Goal: Information Seeking & Learning: Check status

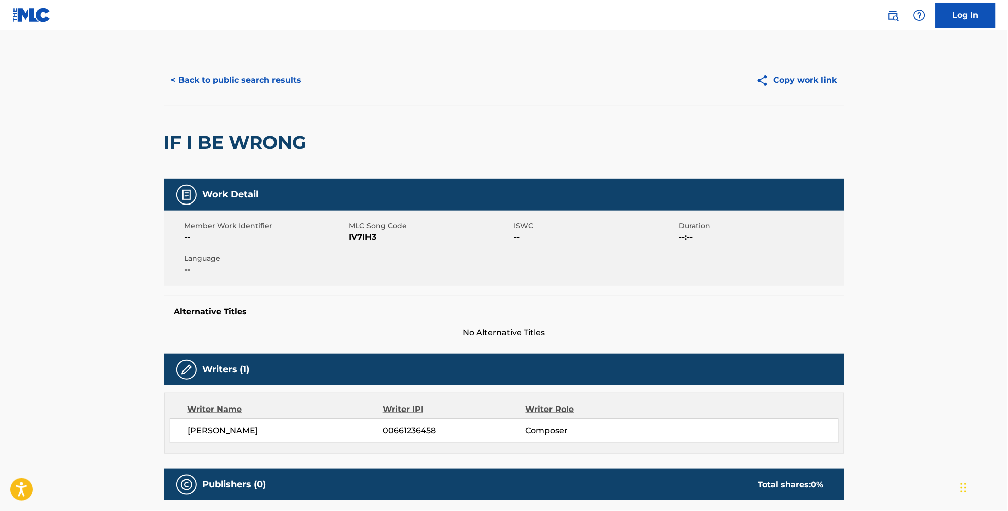
click at [231, 92] on button "< Back to public search results" at bounding box center [236, 80] width 144 height 25
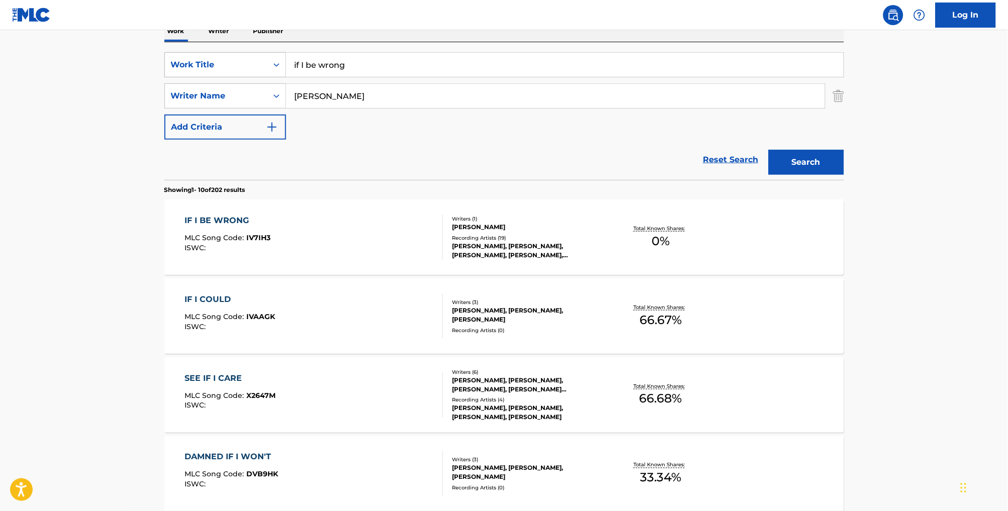
drag, startPoint x: 352, startPoint y: 66, endPoint x: 262, endPoint y: 61, distance: 90.6
click at [262, 61] on div "SearchWithCriteria01635cb4-79a7-498c-9ff7-5de789000fdf Work Title if I be wrong" at bounding box center [504, 64] width 680 height 25
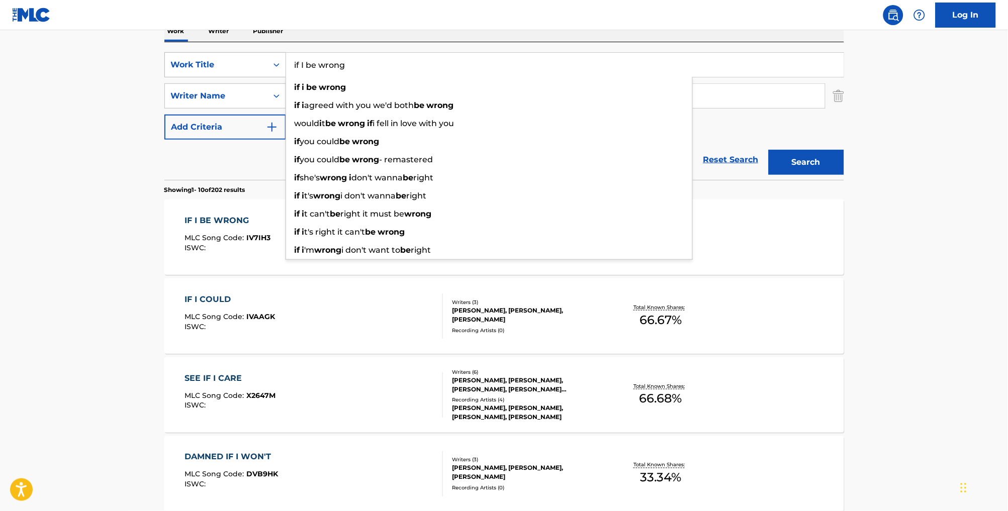
drag, startPoint x: 364, startPoint y: 78, endPoint x: 255, endPoint y: 70, distance: 109.4
click at [255, 70] on div "SearchWithCriteria01635cb4-79a7-498c-9ff7-5de789000fdf Work Title if I be wrong…" at bounding box center [504, 64] width 680 height 25
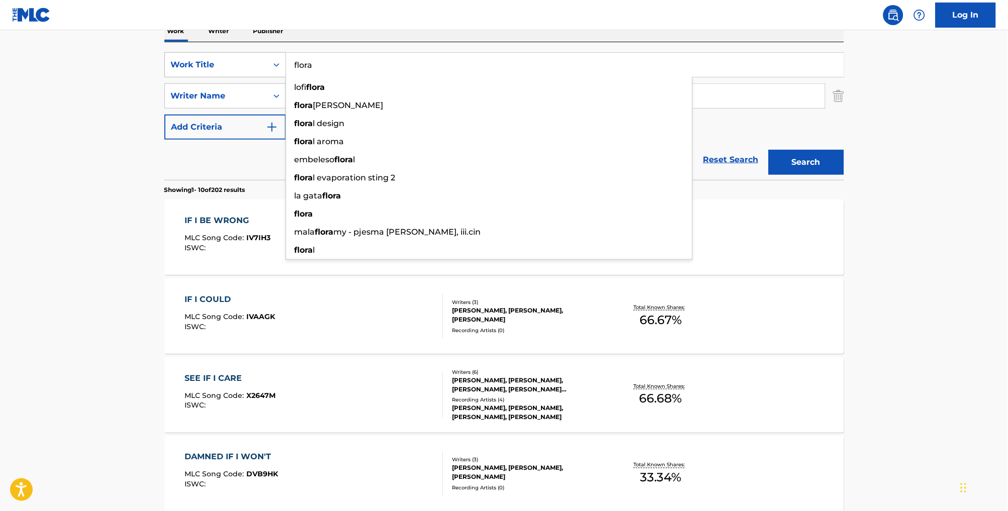
type input "flora"
click at [824, 175] on button "Search" at bounding box center [806, 162] width 75 height 25
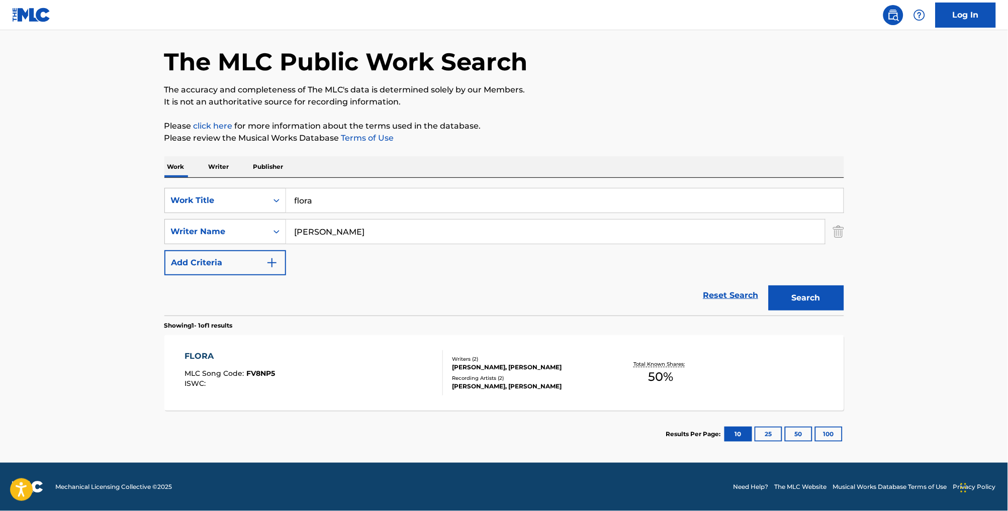
scroll to position [55, 0]
click at [373, 373] on div "FLORA MLC Song Code : FV8NP5 ISWC :" at bounding box center [313, 372] width 258 height 45
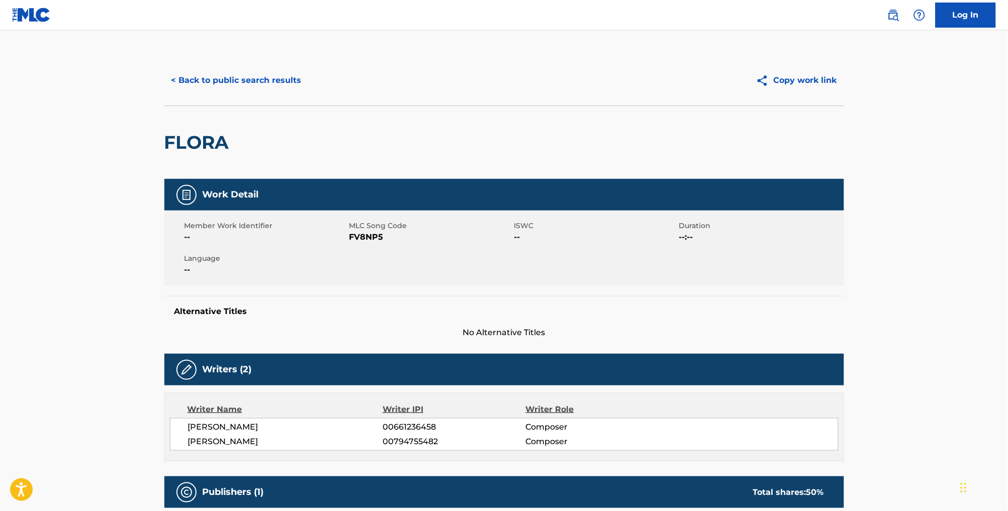
click at [237, 88] on button "< Back to public search results" at bounding box center [236, 80] width 144 height 25
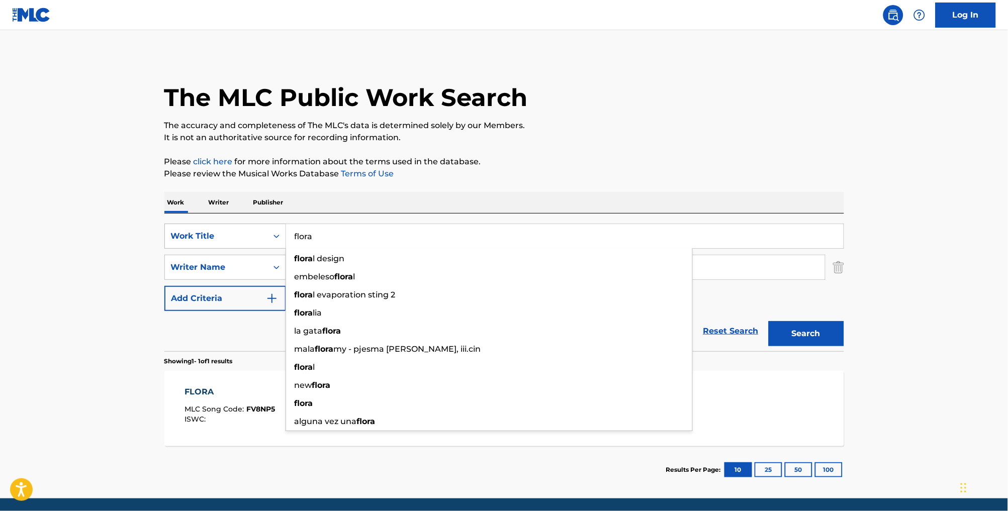
drag, startPoint x: 371, startPoint y: 243, endPoint x: 254, endPoint y: 237, distance: 117.8
click at [260, 239] on div "SearchWithCriteria01635cb4-79a7-498c-9ff7-5de789000fdf Work Title flora flora l…" at bounding box center [504, 236] width 680 height 25
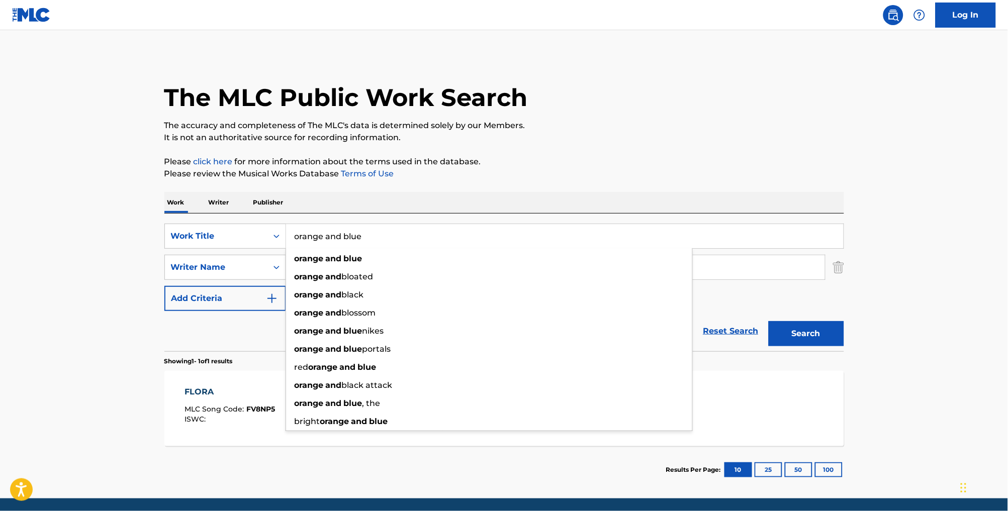
type input "orange and blue"
click at [824, 346] on button "Search" at bounding box center [806, 333] width 75 height 25
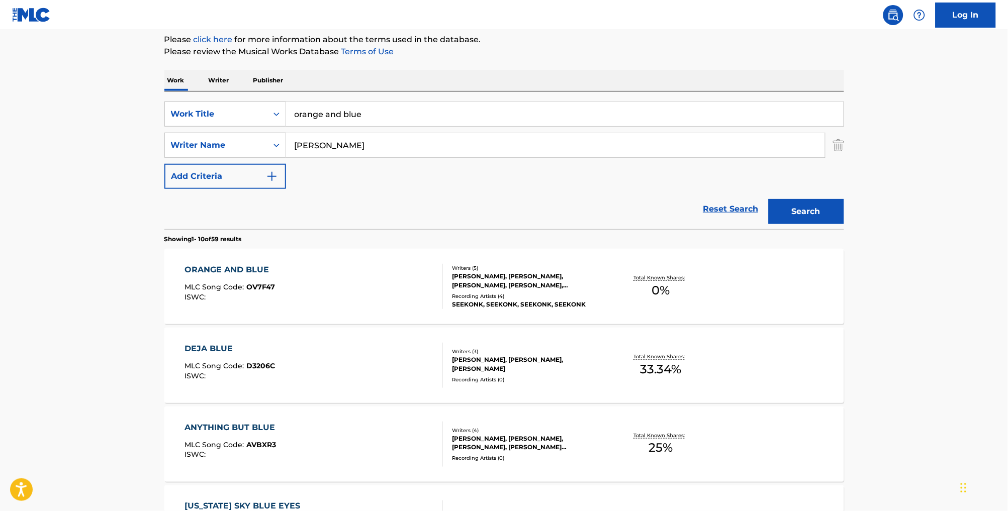
scroll to position [148, 0]
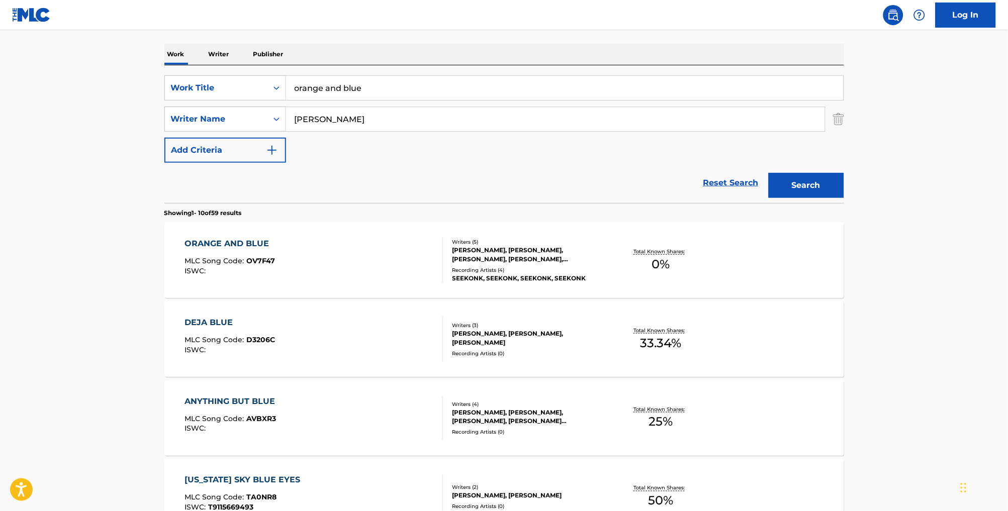
click at [363, 275] on div "ORANGE AND BLUE MLC Song Code : OV7F47 ISWC :" at bounding box center [313, 260] width 258 height 45
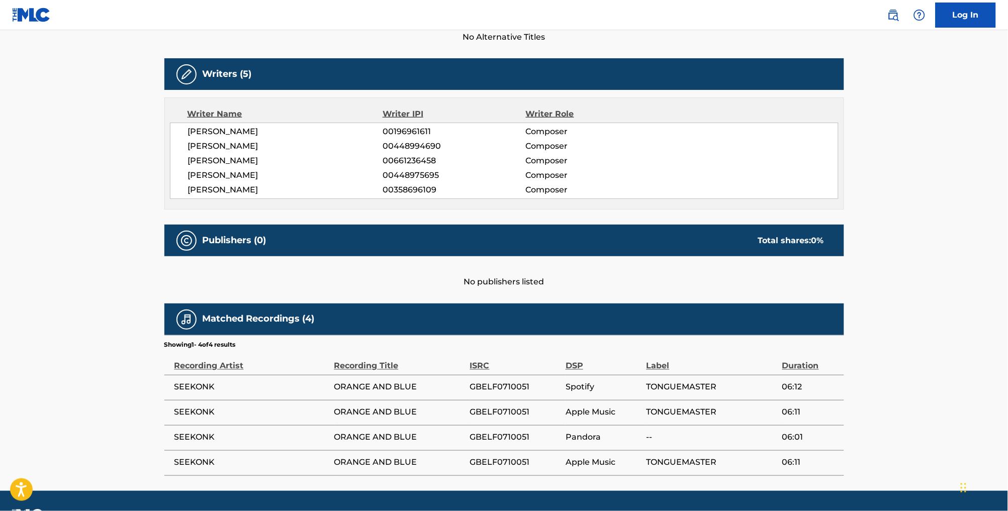
scroll to position [356, 0]
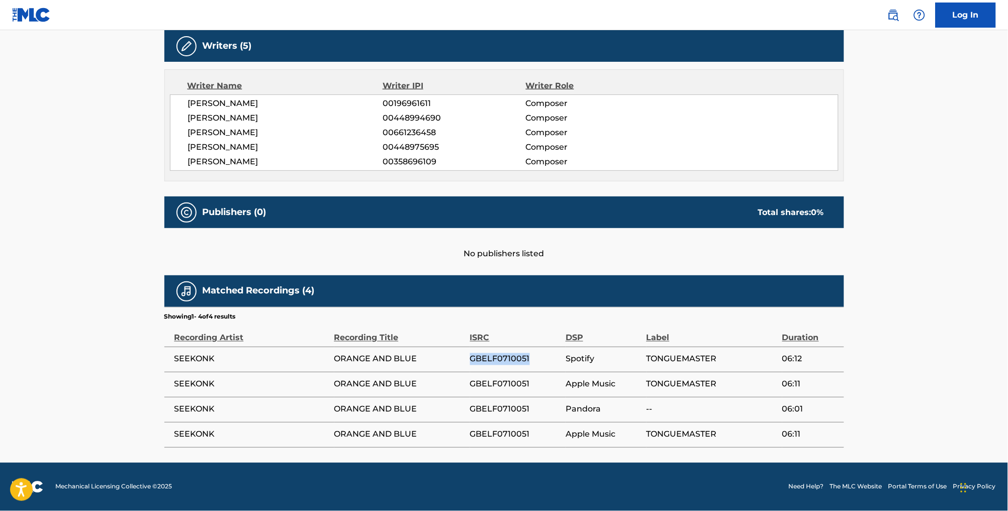
drag, startPoint x: 527, startPoint y: 354, endPoint x: 468, endPoint y: 353, distance: 59.3
click at [470, 353] on span "GBELF0710051" at bounding box center [515, 359] width 90 height 12
copy span "GBELF0710051"
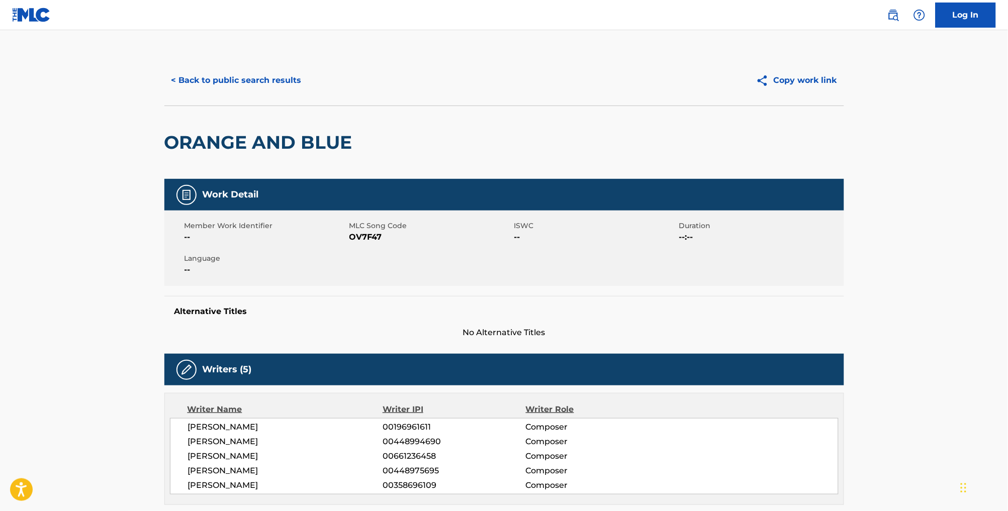
scroll to position [0, 0]
click at [242, 86] on button "< Back to public search results" at bounding box center [236, 80] width 144 height 25
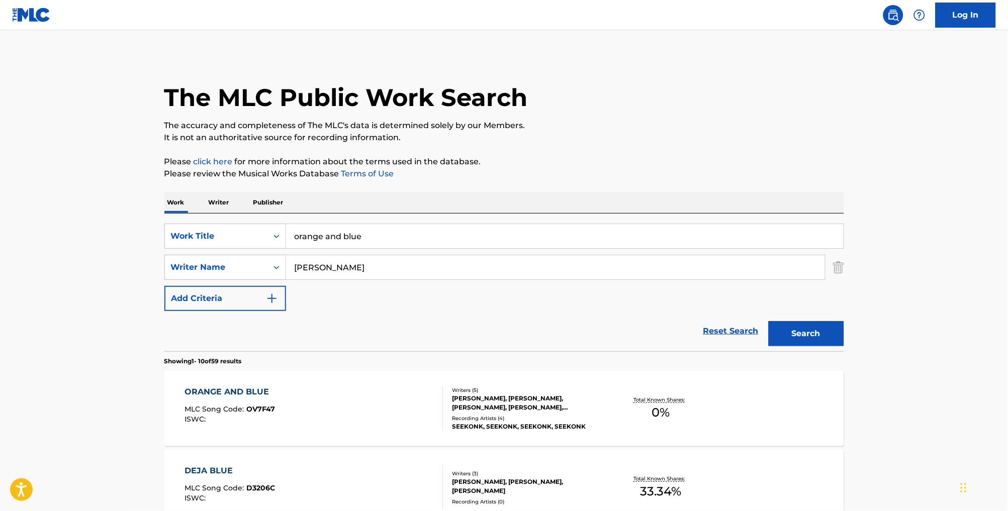
scroll to position [148, 0]
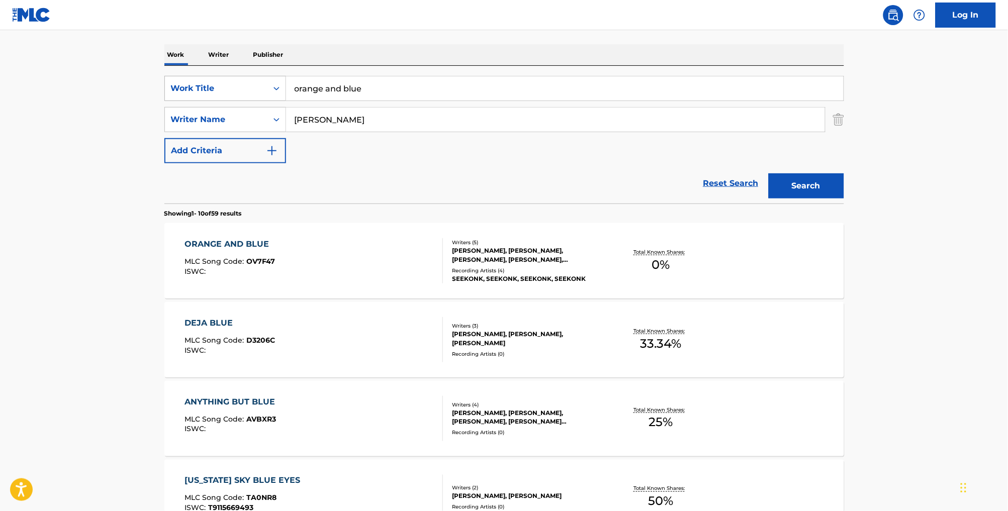
drag, startPoint x: 371, startPoint y: 98, endPoint x: 245, endPoint y: 92, distance: 125.8
click at [245, 92] on div "SearchWithCriteria01635cb4-79a7-498c-9ff7-5de789000fdf Work Title orange and bl…" at bounding box center [504, 88] width 680 height 25
type input "air"
click at [824, 199] on button "Search" at bounding box center [806, 185] width 75 height 25
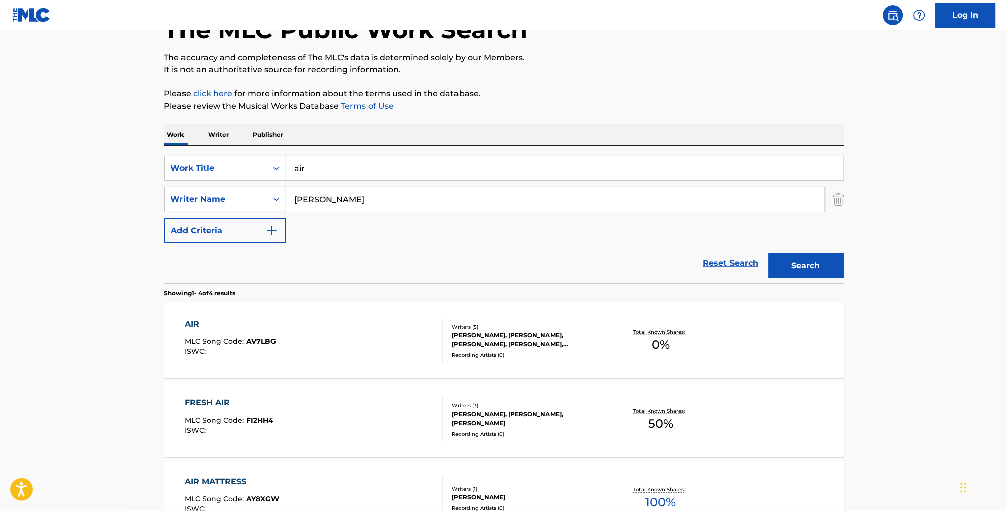
scroll to position [81, 0]
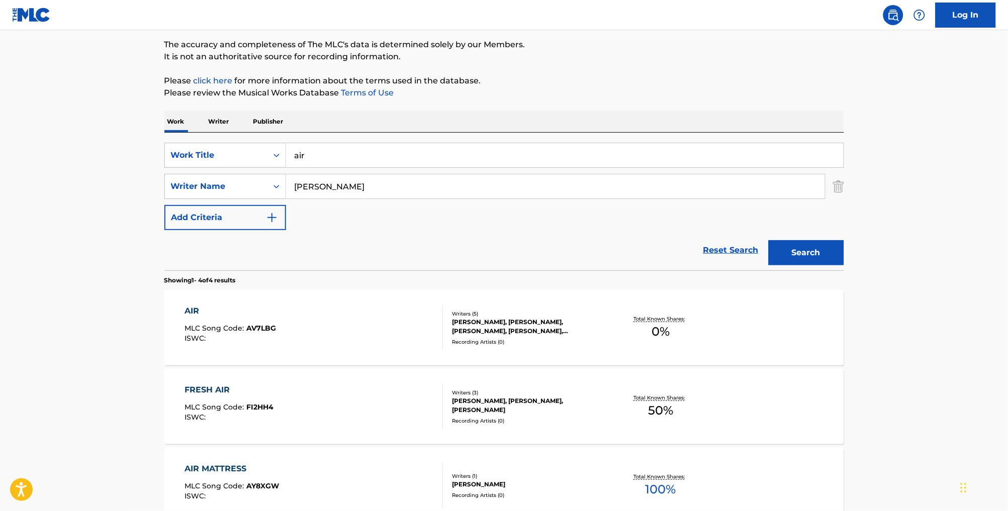
click at [397, 336] on div "AIR MLC Song Code : AV7LBG ISWC :" at bounding box center [313, 327] width 258 height 45
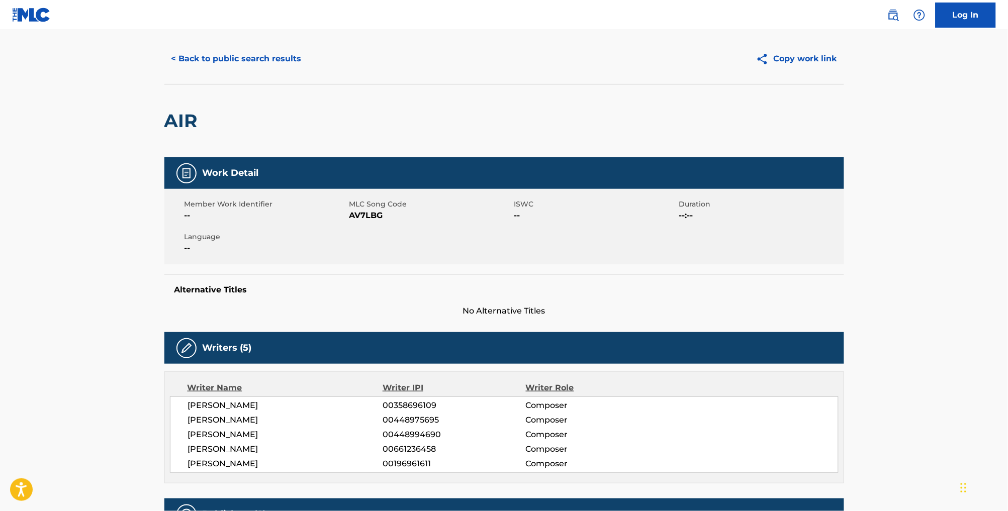
scroll to position [19, 0]
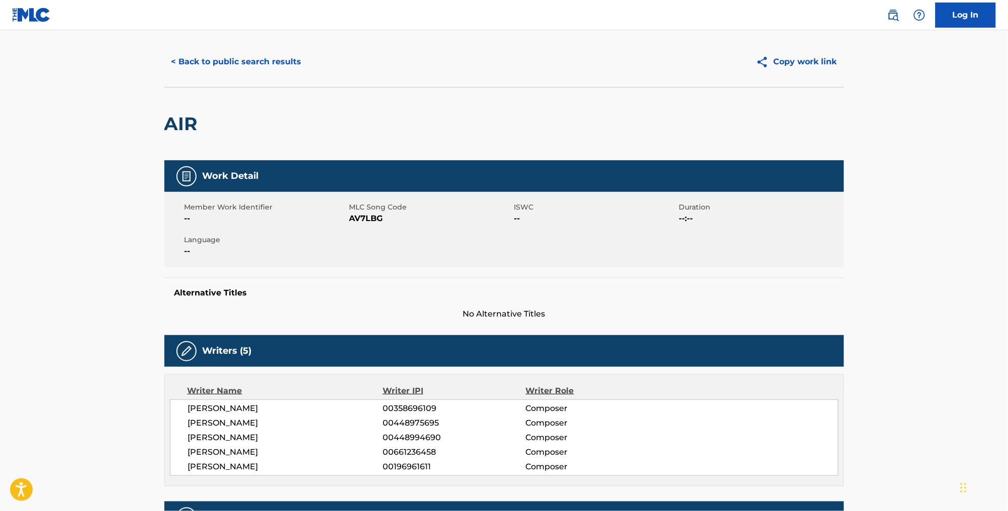
click at [197, 68] on button "< Back to public search results" at bounding box center [236, 61] width 144 height 25
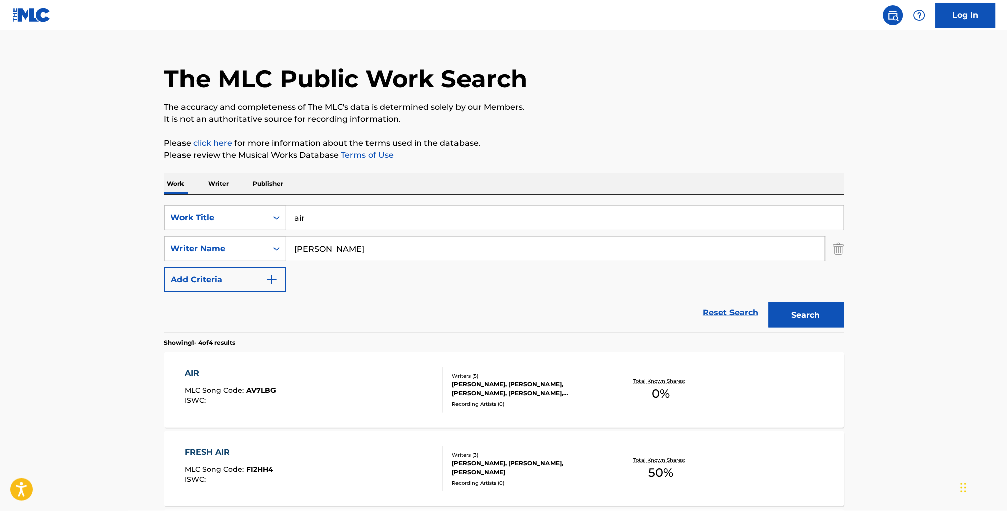
scroll to position [80, 0]
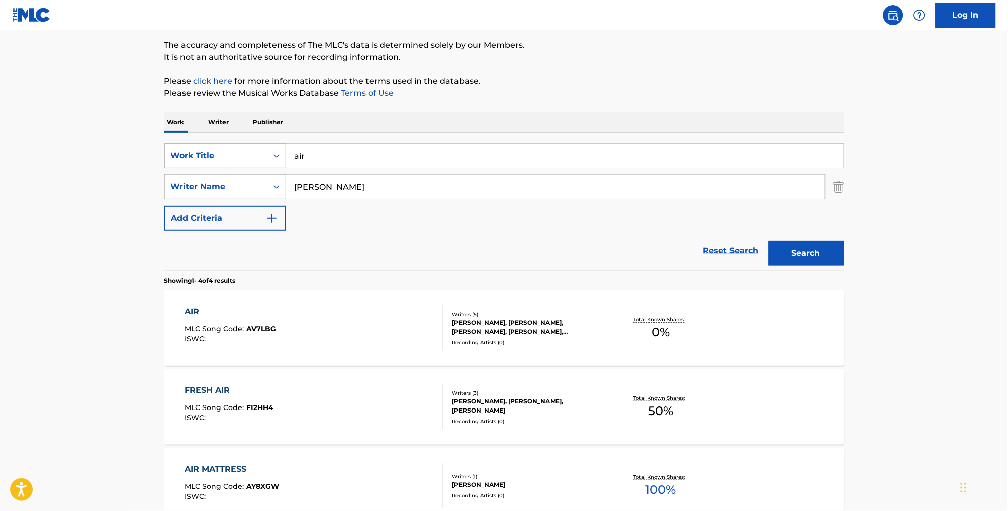
drag, startPoint x: 308, startPoint y: 163, endPoint x: 252, endPoint y: 160, distance: 55.4
click at [252, 160] on div "SearchWithCriteria01635cb4-79a7-498c-9ff7-5de789000fdf Work Title air" at bounding box center [504, 155] width 680 height 25
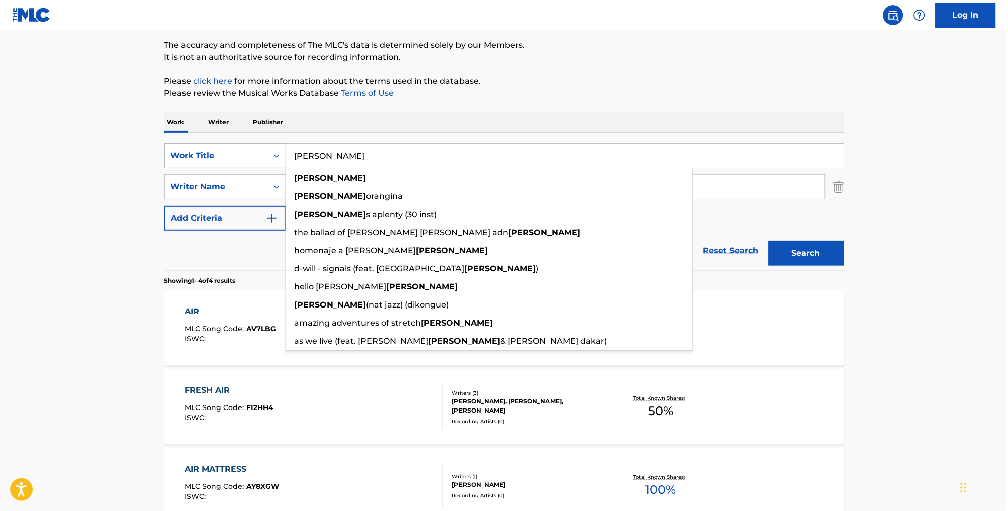
click at [824, 266] on button "Search" at bounding box center [806, 253] width 75 height 25
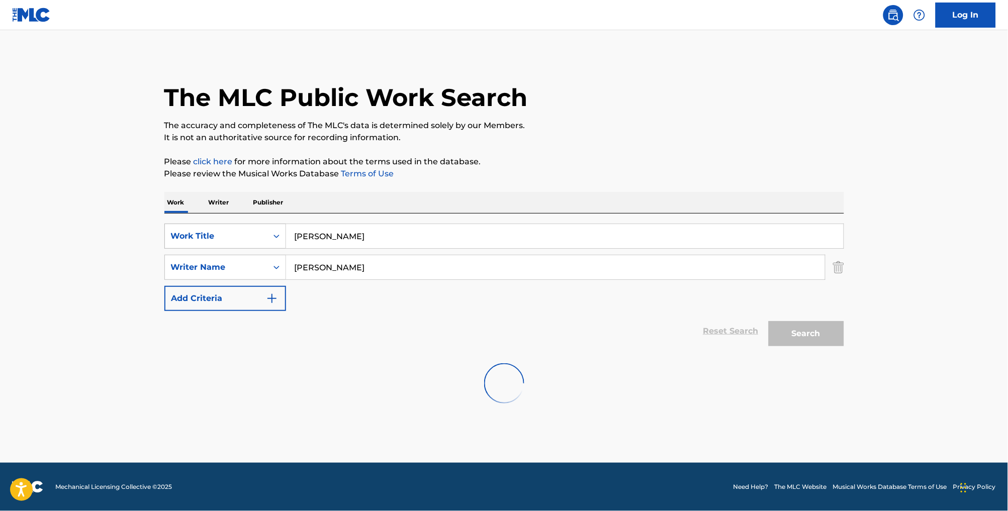
scroll to position [0, 0]
drag, startPoint x: 287, startPoint y: 241, endPoint x: 260, endPoint y: 239, distance: 27.2
click at [260, 239] on div "SearchWithCriteria01635cb4-79a7-498c-9ff7-5de789000fdf Work Title armstrong" at bounding box center [504, 236] width 680 height 25
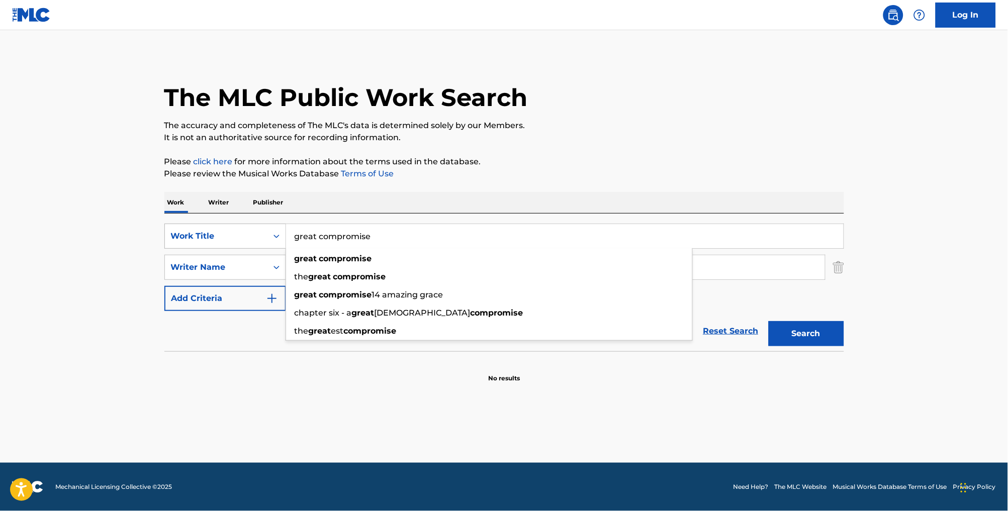
type input "great compromise"
click at [824, 346] on button "Search" at bounding box center [806, 333] width 75 height 25
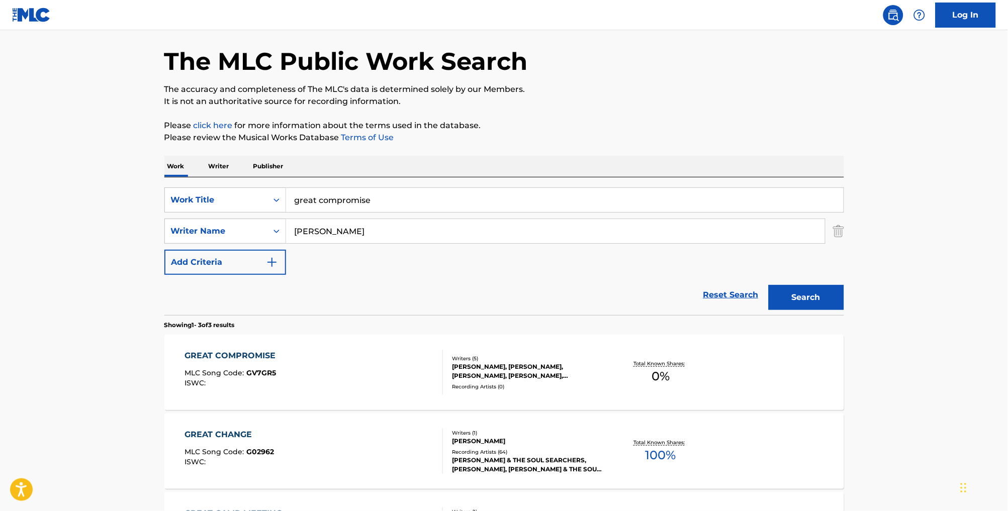
scroll to position [59, 0]
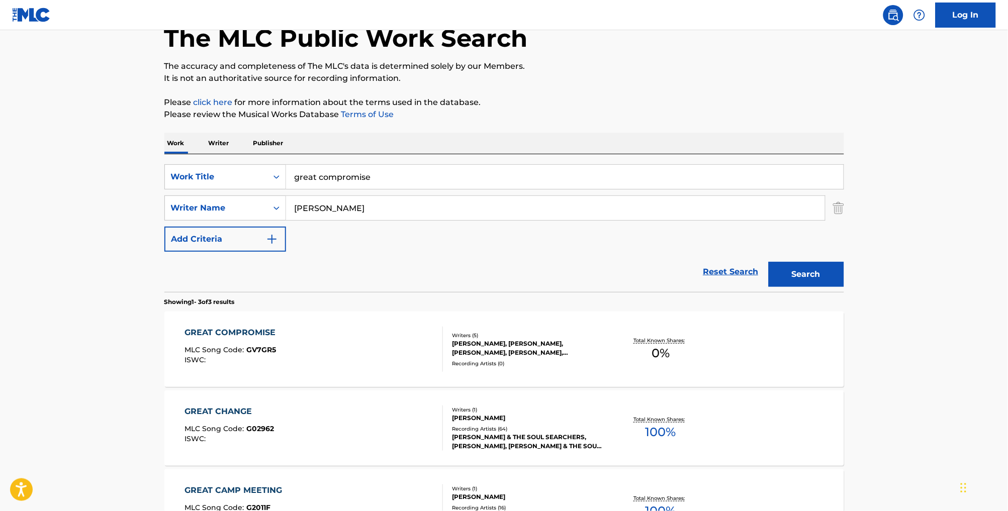
click at [364, 350] on div "GREAT COMPROMISE MLC Song Code : GV7GR5 ISWC :" at bounding box center [313, 349] width 258 height 45
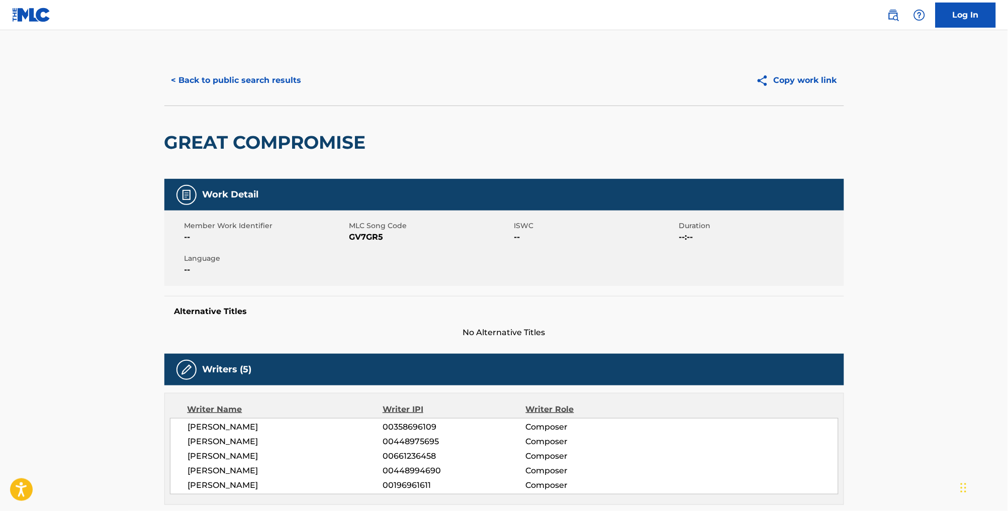
click at [235, 91] on button "< Back to public search results" at bounding box center [236, 80] width 144 height 25
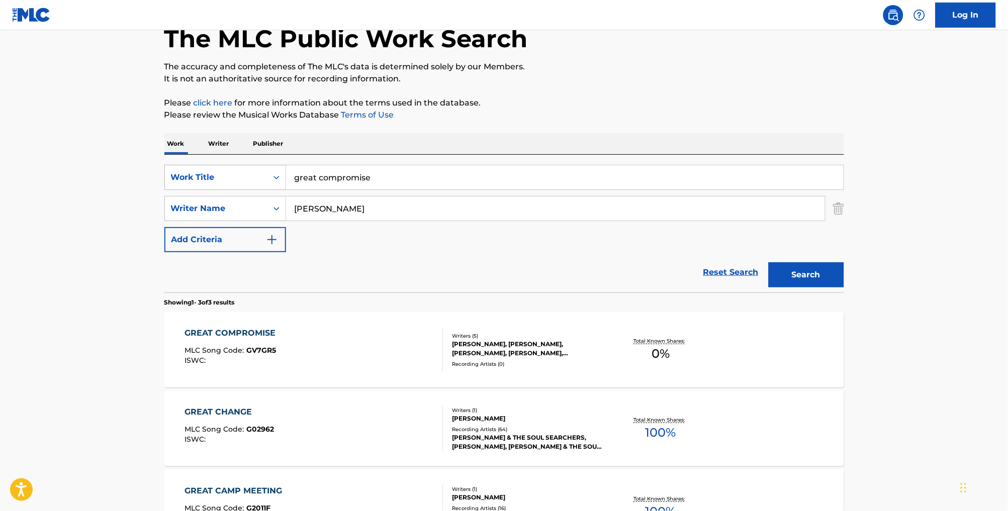
drag, startPoint x: 393, startPoint y: 186, endPoint x: 247, endPoint y: 178, distance: 145.5
click at [247, 178] on div "SearchWithCriteria01635cb4-79a7-498c-9ff7-5de789000fdf Work Title great comprom…" at bounding box center [504, 177] width 680 height 25
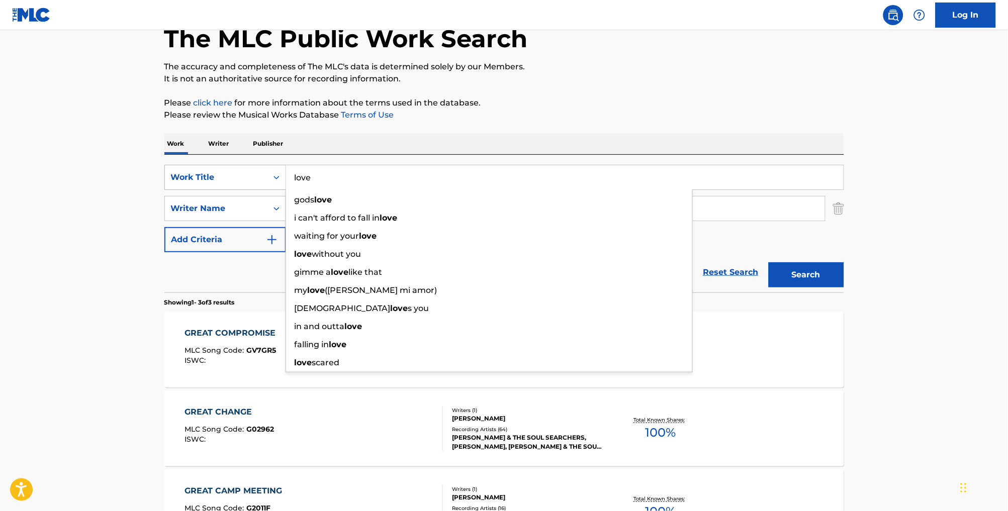
type input "love"
click at [824, 287] on button "Search" at bounding box center [806, 274] width 75 height 25
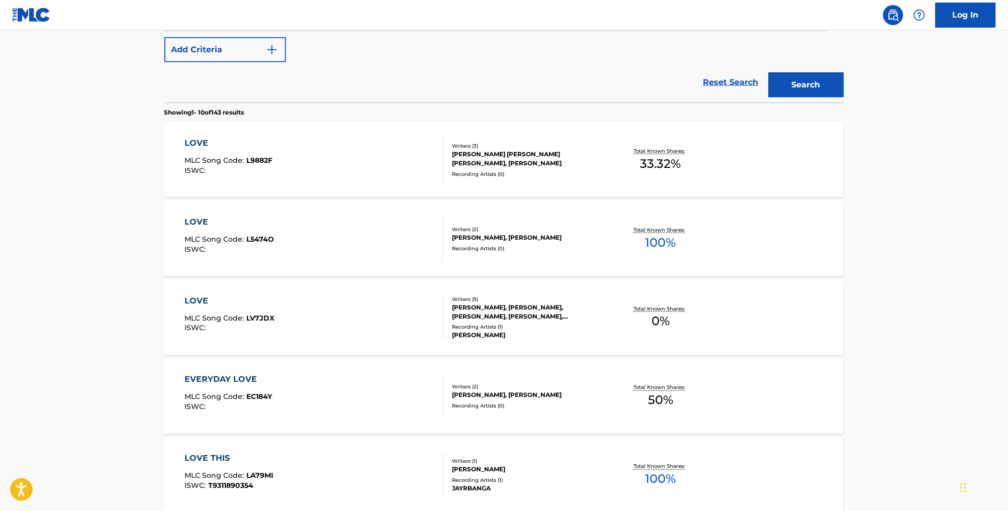
scroll to position [250, 0]
click at [343, 339] on div "LOVE MLC Song Code : LV7JDX ISWC :" at bounding box center [313, 316] width 258 height 45
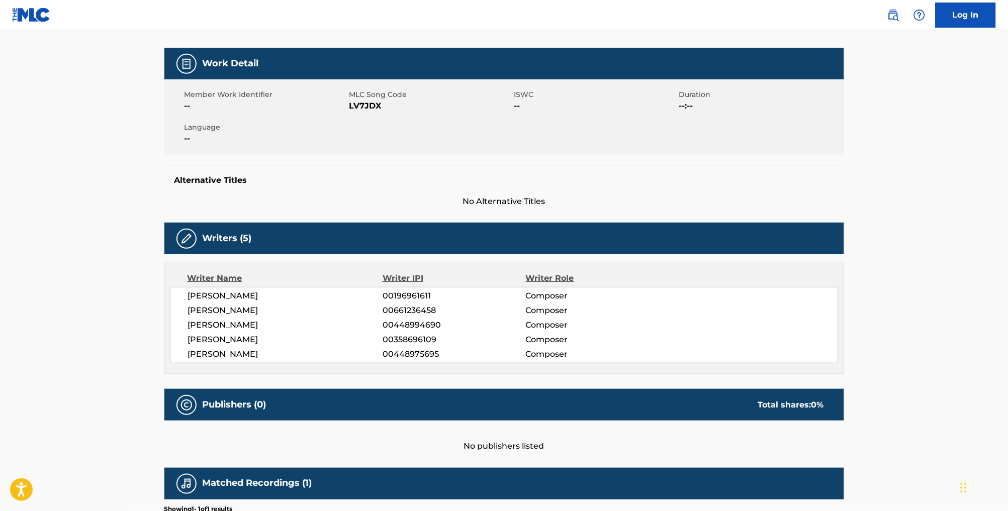
scroll to position [131, 0]
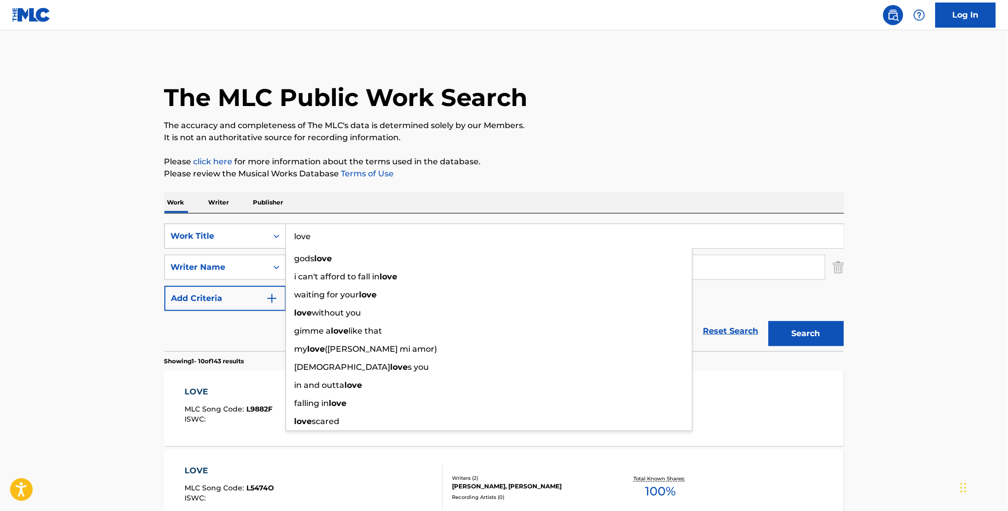
drag, startPoint x: 303, startPoint y: 243, endPoint x: 249, endPoint y: 230, distance: 55.2
click at [249, 230] on div "SearchWithCriteria01635cb4-79a7-498c-9ff7-5de789000fdf Work Title love gods lov…" at bounding box center [504, 236] width 680 height 25
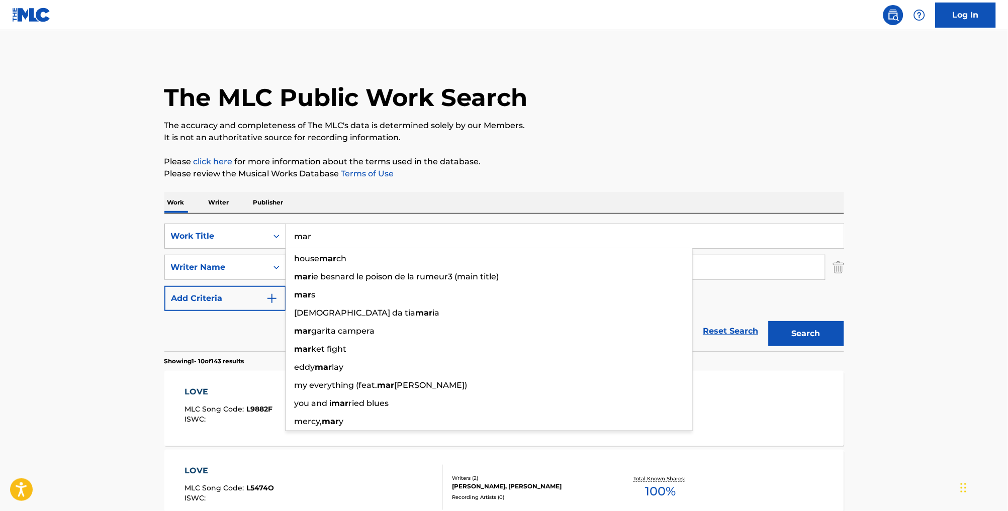
type input "mar"
click at [824, 346] on button "Search" at bounding box center [806, 333] width 75 height 25
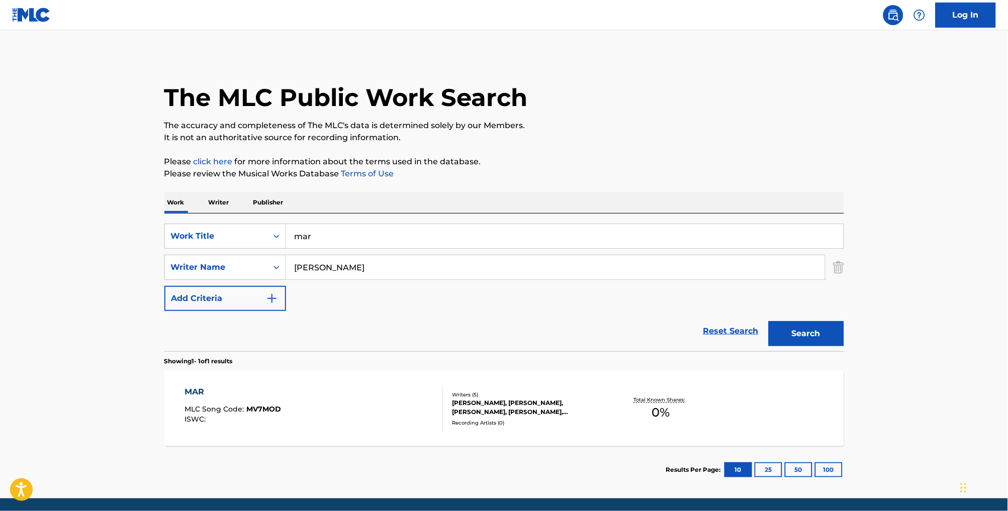
click at [313, 416] on div "MAR MLC Song Code : MV7MOD ISWC :" at bounding box center [313, 408] width 258 height 45
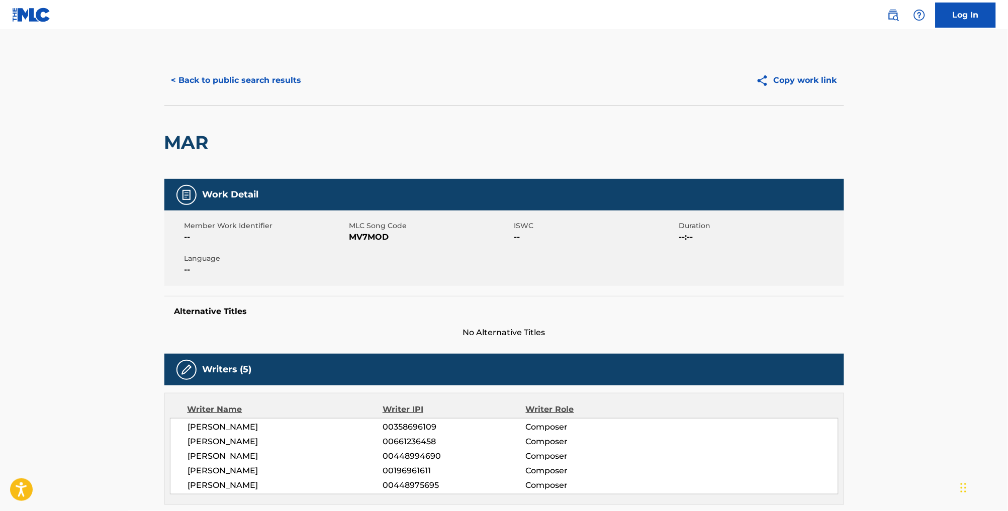
scroll to position [-1, 0]
click at [206, 92] on button "< Back to public search results" at bounding box center [236, 80] width 144 height 25
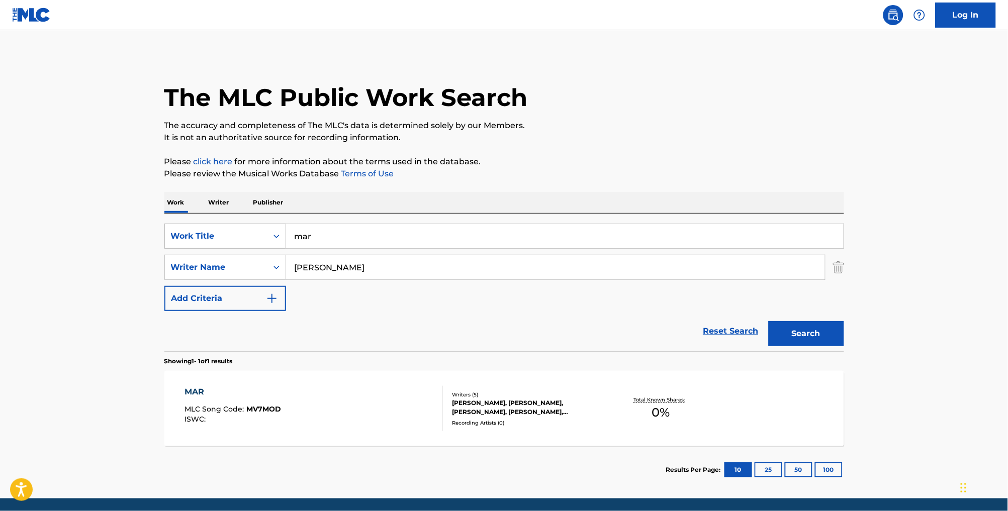
drag, startPoint x: 338, startPoint y: 242, endPoint x: 249, endPoint y: 239, distance: 89.0
click at [249, 239] on div "SearchWithCriteria01635cb4-79a7-498c-9ff7-5de789000fdf Work Title mar" at bounding box center [504, 236] width 680 height 25
type input "powerout"
click at [824, 346] on button "Search" at bounding box center [806, 333] width 75 height 25
click at [306, 413] on div "POWEROUT MLC Song Code : PV7HI3 ISWC :" at bounding box center [313, 408] width 258 height 45
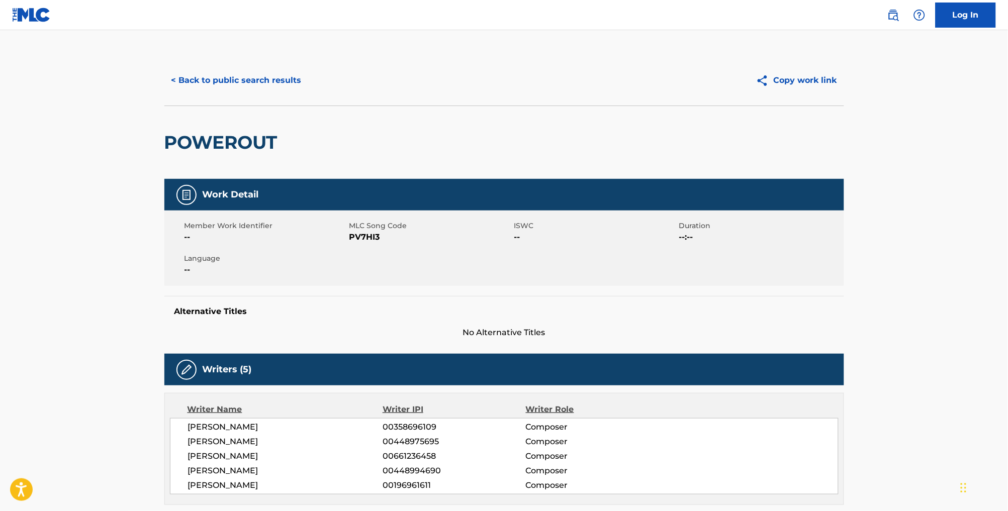
click at [206, 91] on button "< Back to public search results" at bounding box center [236, 80] width 144 height 25
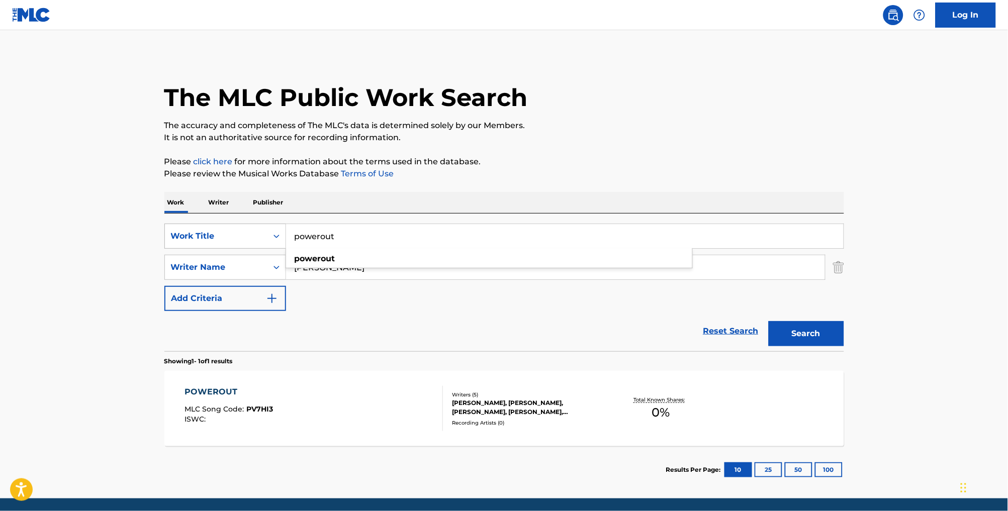
drag, startPoint x: 354, startPoint y: 246, endPoint x: 267, endPoint y: 248, distance: 86.5
click at [267, 248] on div "SearchWithCriteria01635cb4-79a7-498c-9ff7-5de789000fdf Work Title powerout powe…" at bounding box center [504, 236] width 680 height 25
drag, startPoint x: 349, startPoint y: 249, endPoint x: 268, endPoint y: 236, distance: 81.5
click at [268, 236] on div "SearchWithCriteria01635cb4-79a7-498c-9ff7-5de789000fdf Work Title powerout powe…" at bounding box center [504, 236] width 680 height 25
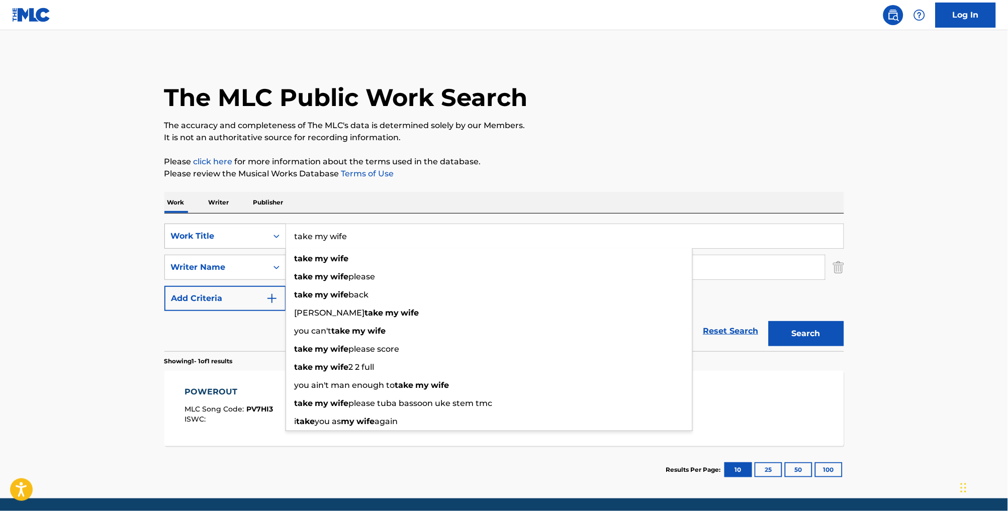
type input "take my wife"
click at [824, 346] on button "Search" at bounding box center [806, 333] width 75 height 25
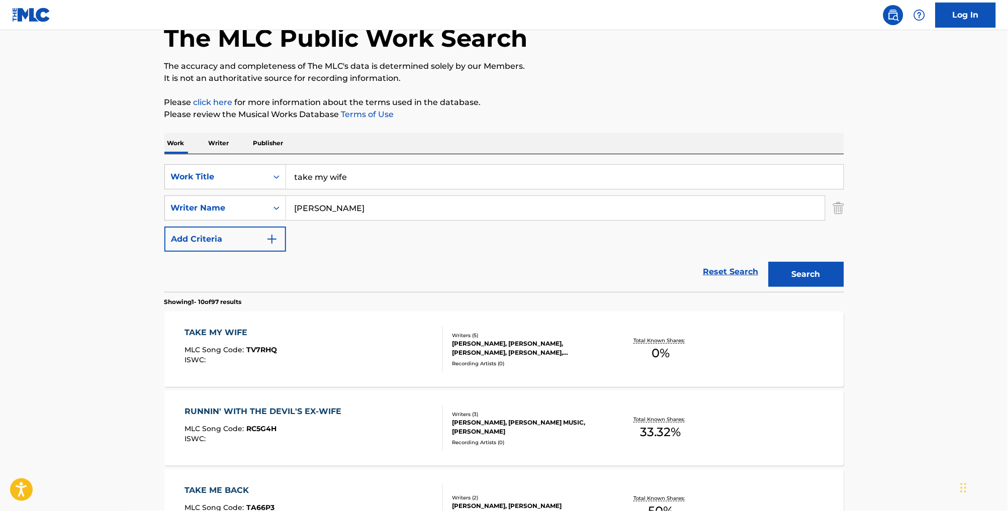
scroll to position [69, 0]
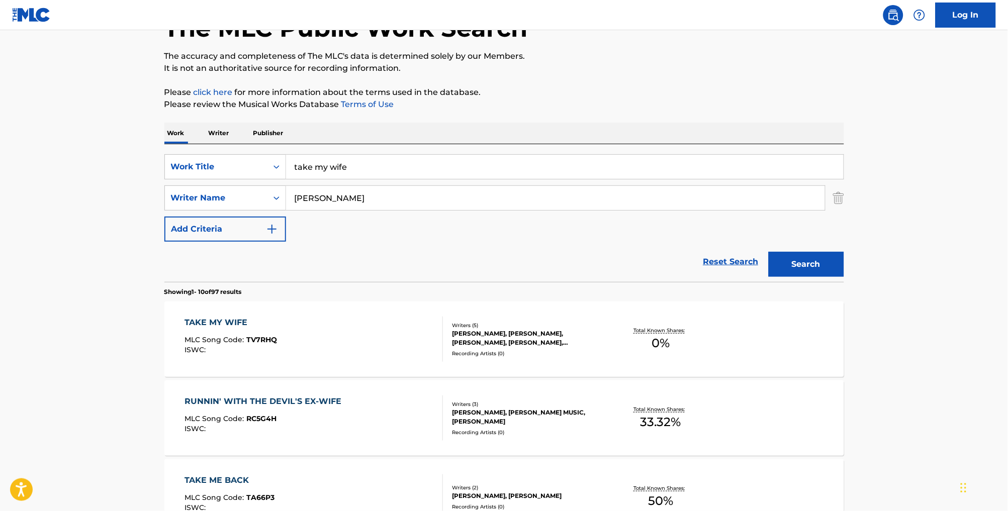
click at [391, 343] on div "TAKE MY WIFE MLC Song Code : TV7RHQ ISWC :" at bounding box center [313, 339] width 258 height 45
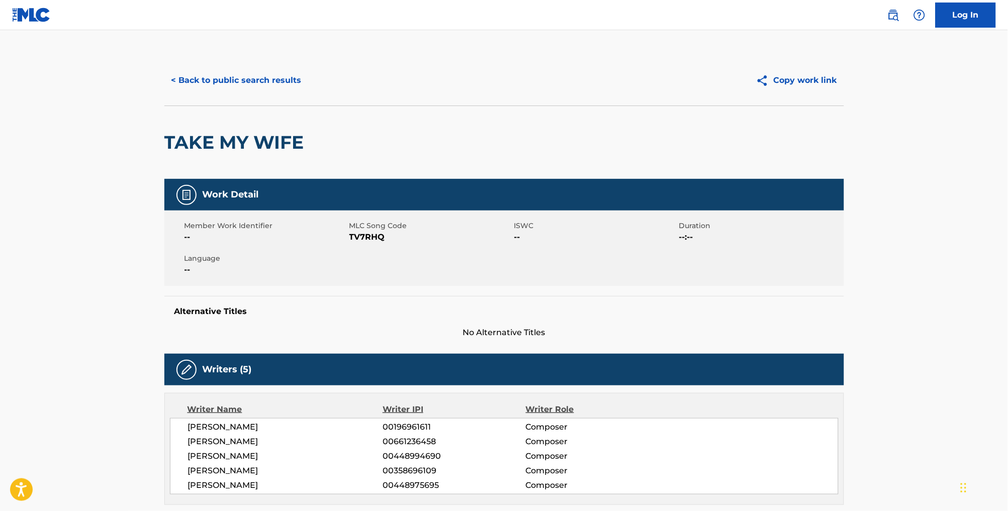
click at [185, 92] on button "< Back to public search results" at bounding box center [236, 80] width 144 height 25
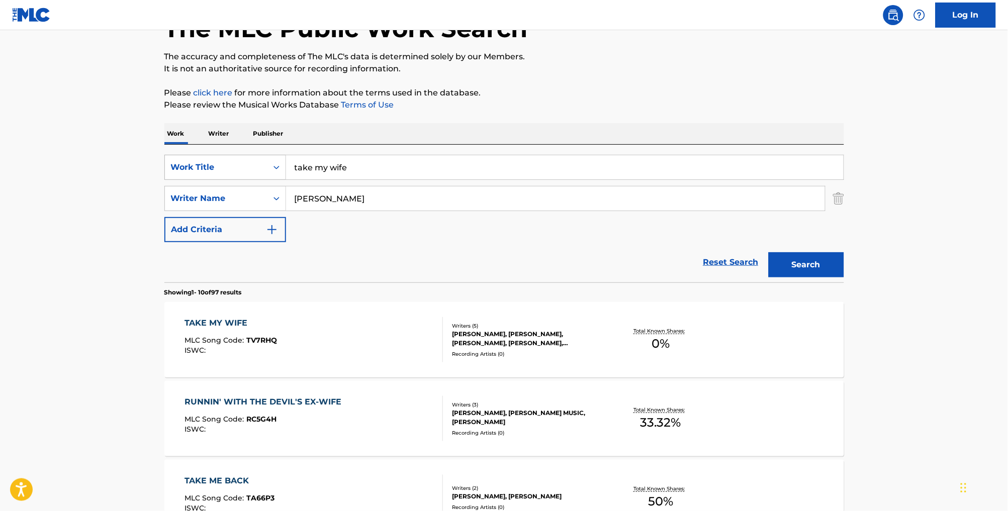
drag, startPoint x: 353, startPoint y: 180, endPoint x: 256, endPoint y: 172, distance: 97.9
click at [256, 172] on div "SearchWithCriteria01635cb4-79a7-498c-9ff7-5de789000fdf Work Title take my wife" at bounding box center [504, 167] width 680 height 25
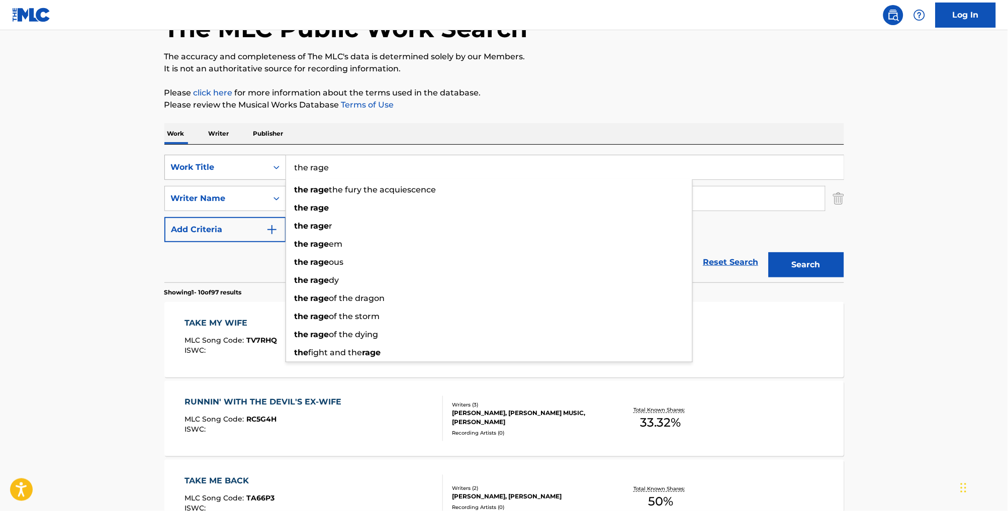
type input "the rage"
click at [824, 277] on button "Search" at bounding box center [806, 264] width 75 height 25
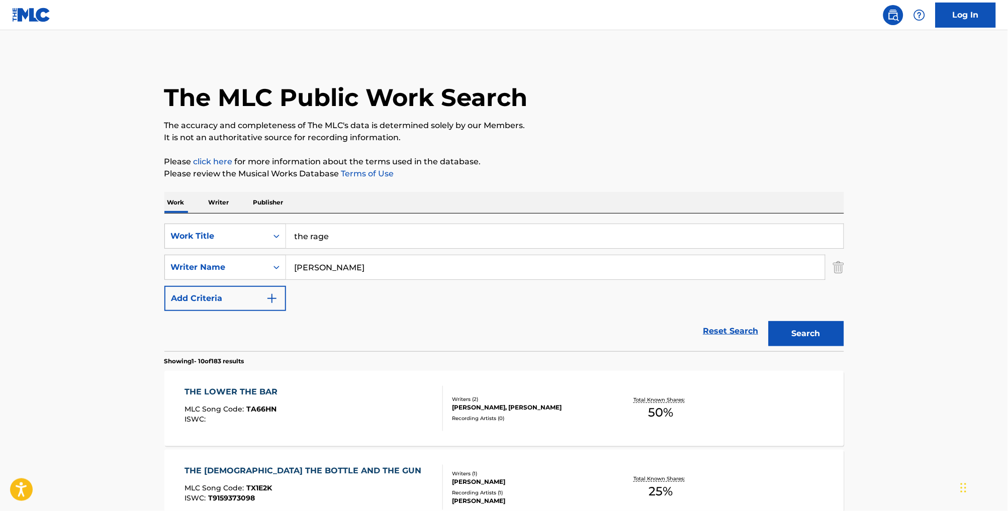
scroll to position [0, 0]
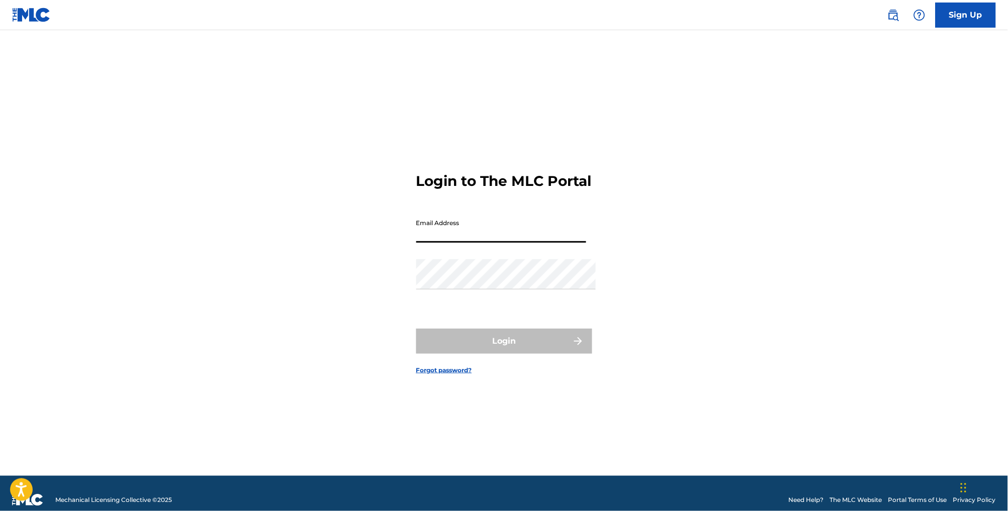
type input "[EMAIL_ADDRESS][DOMAIN_NAME]"
click at [504, 346] on button "Login" at bounding box center [504, 341] width 176 height 25
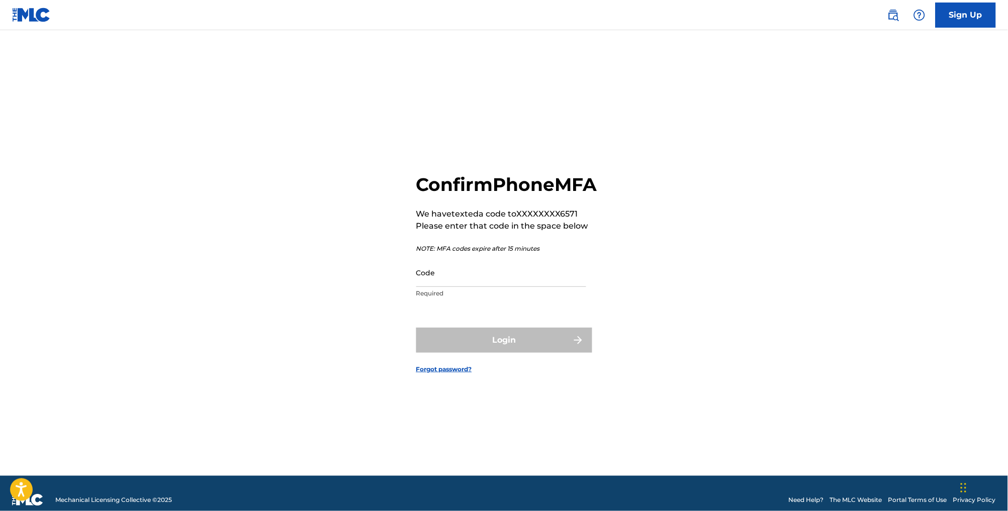
drag, startPoint x: 517, startPoint y: 302, endPoint x: 521, endPoint y: 290, distance: 12.7
click at [517, 298] on p "Required" at bounding box center [501, 293] width 170 height 9
click at [521, 286] on input "Code" at bounding box center [501, 272] width 170 height 29
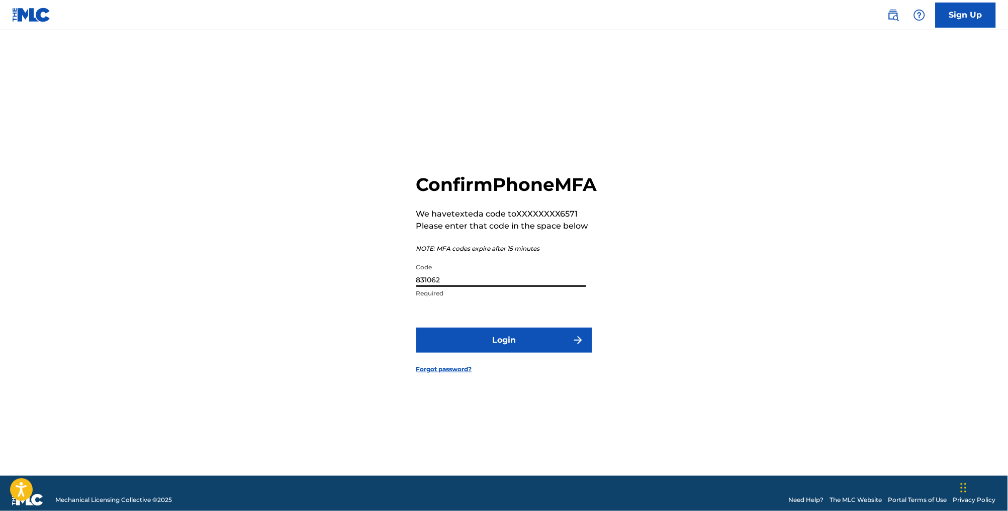
type input "831062"
click at [504, 353] on button "Login" at bounding box center [504, 340] width 176 height 25
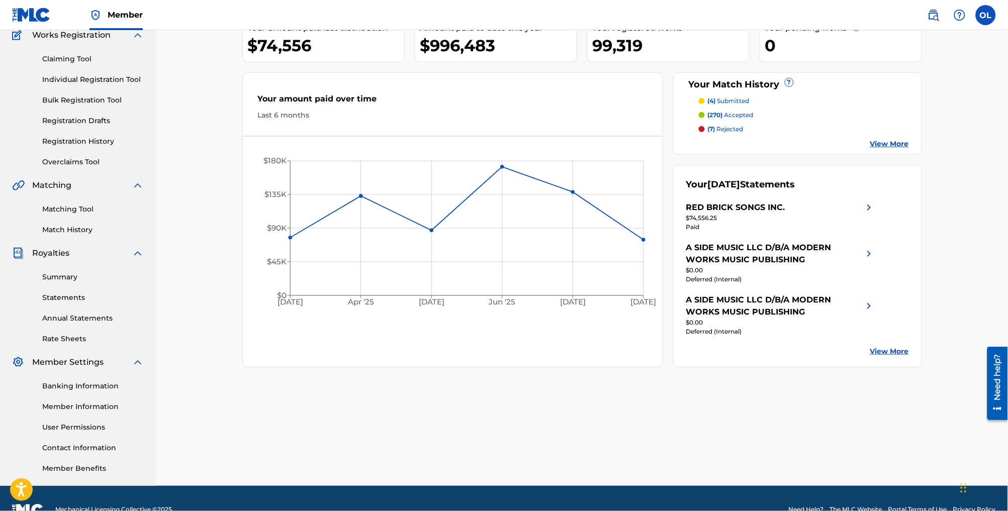
scroll to position [94, 0]
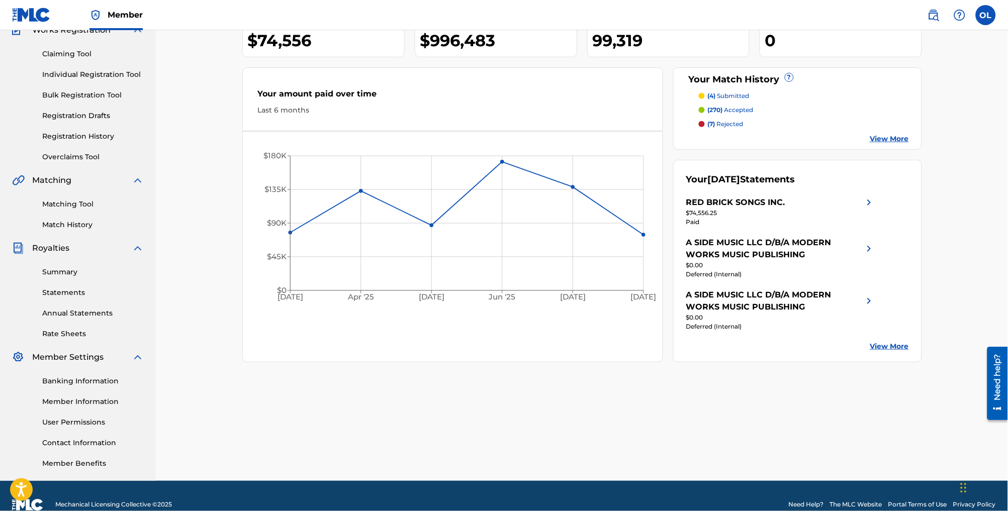
click at [279, 116] on div "Last 6 months" at bounding box center [453, 110] width 390 height 11
click at [276, 104] on div "Your amount paid over time" at bounding box center [453, 96] width 390 height 17
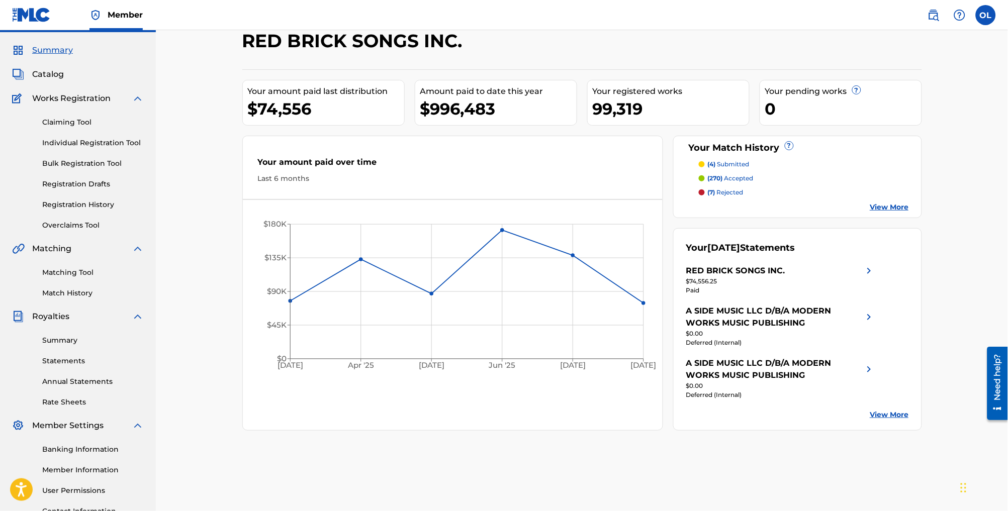
scroll to position [0, 0]
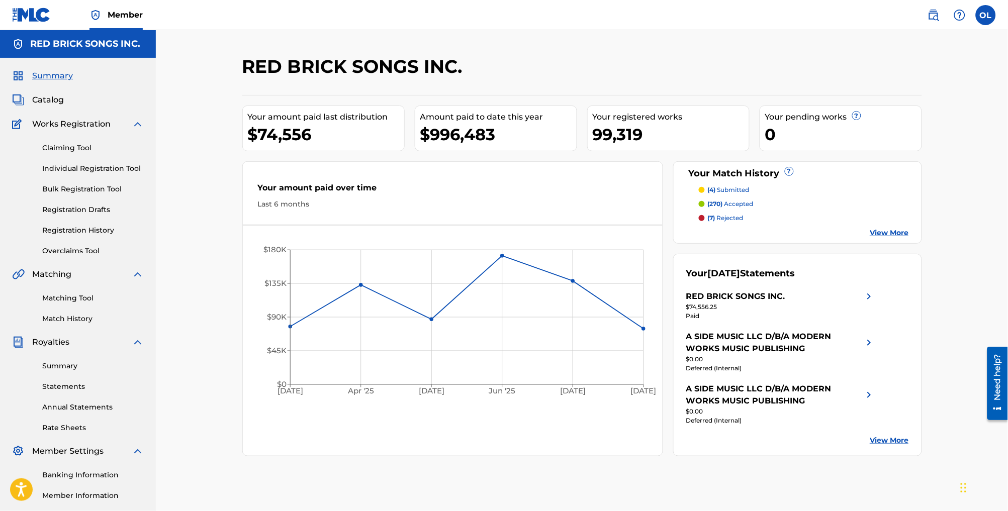
click at [528, 137] on div "$996,483" at bounding box center [498, 134] width 156 height 23
click at [480, 123] on div "Amount paid to date this year" at bounding box center [498, 117] width 156 height 12
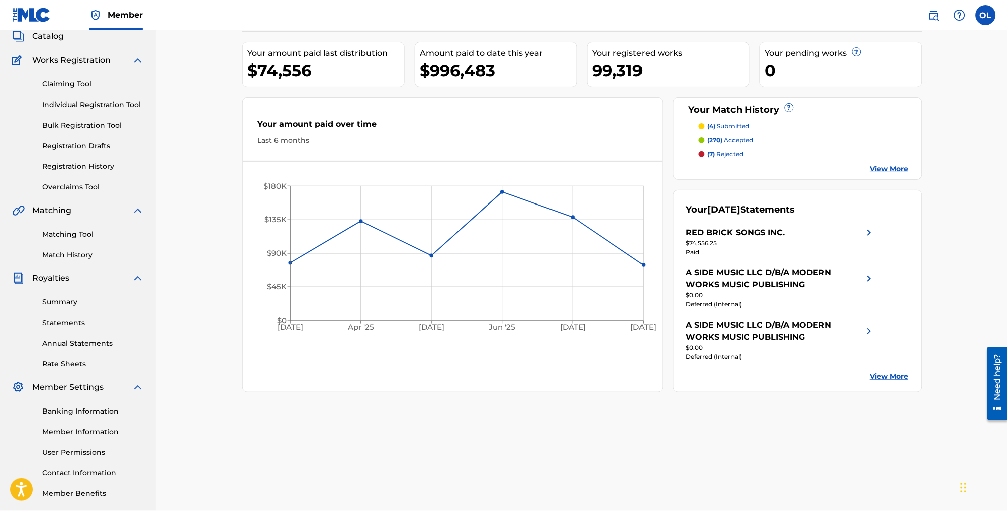
scroll to position [55, 0]
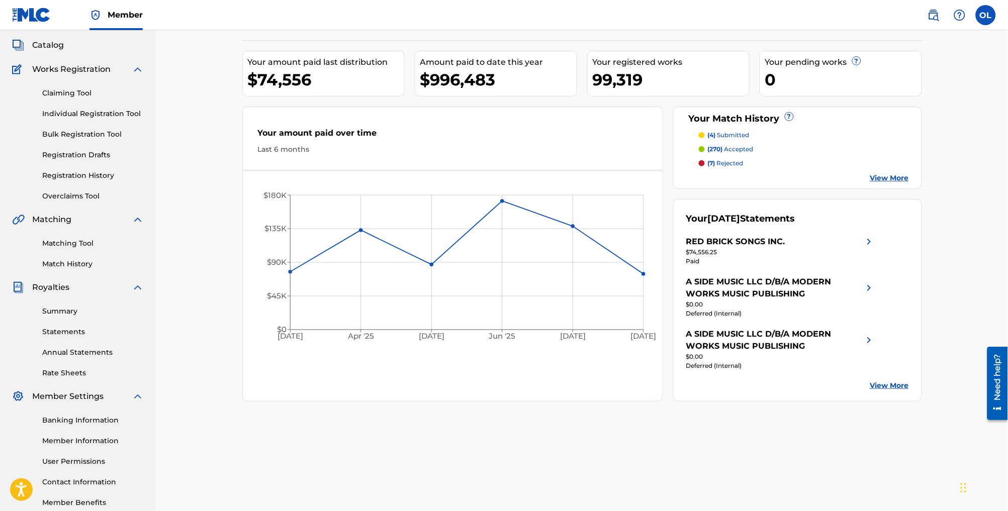
click at [107, 358] on link "Annual Statements" at bounding box center [93, 352] width 102 height 11
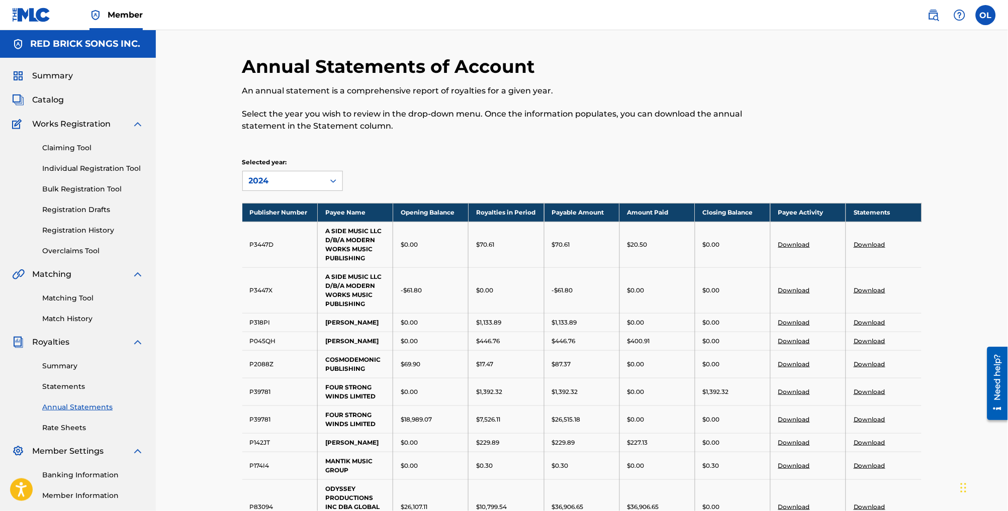
click at [65, 371] on link "Summary" at bounding box center [93, 366] width 102 height 11
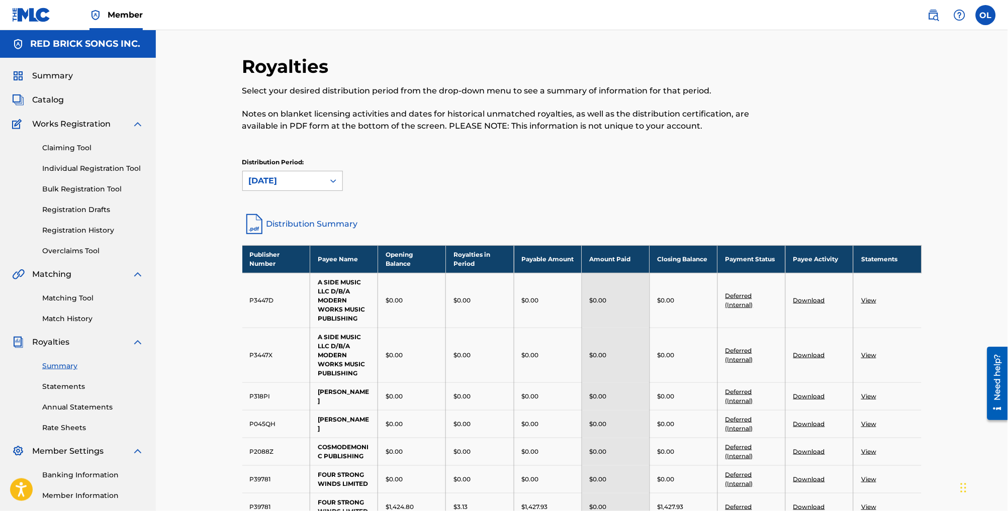
click at [328, 185] on icon at bounding box center [333, 181] width 10 height 10
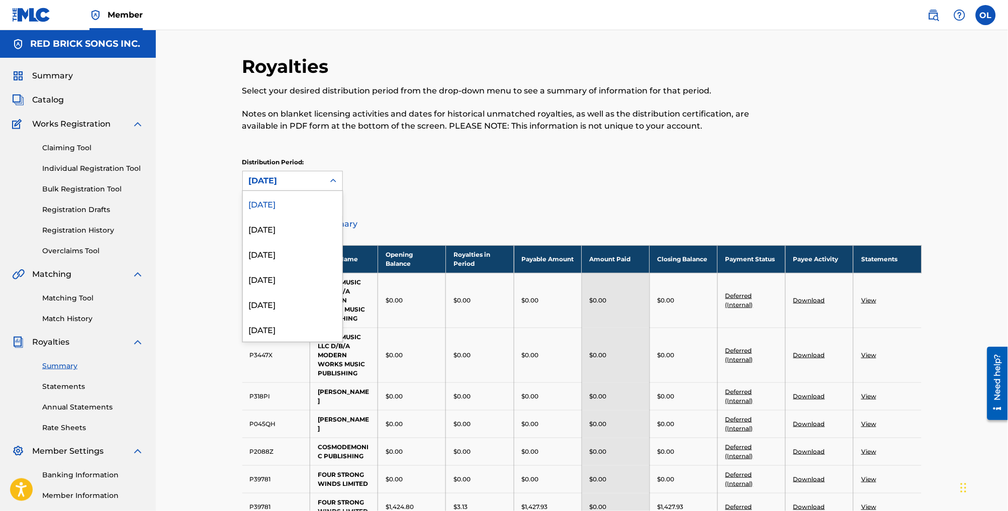
click at [328, 185] on icon at bounding box center [333, 181] width 10 height 10
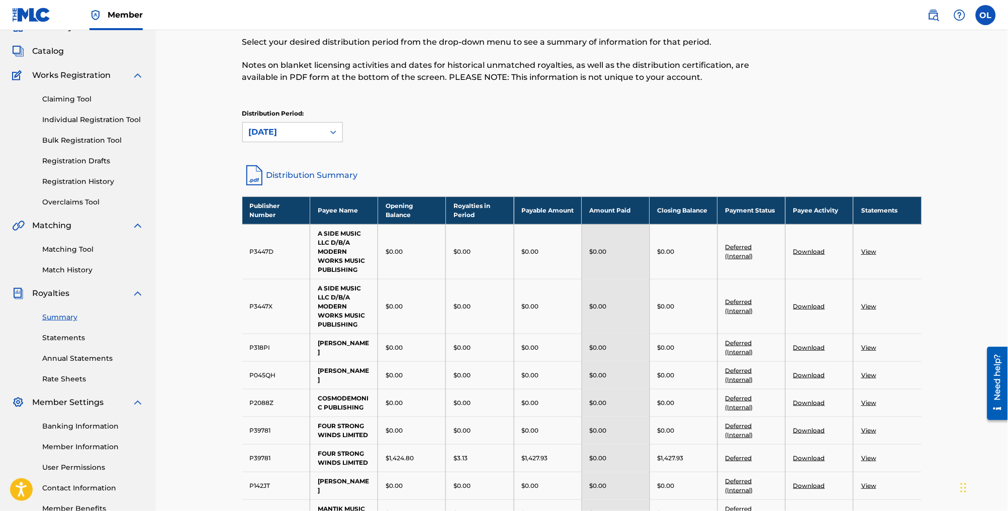
scroll to position [49, 0]
click at [89, 255] on link "Matching Tool" at bounding box center [93, 249] width 102 height 11
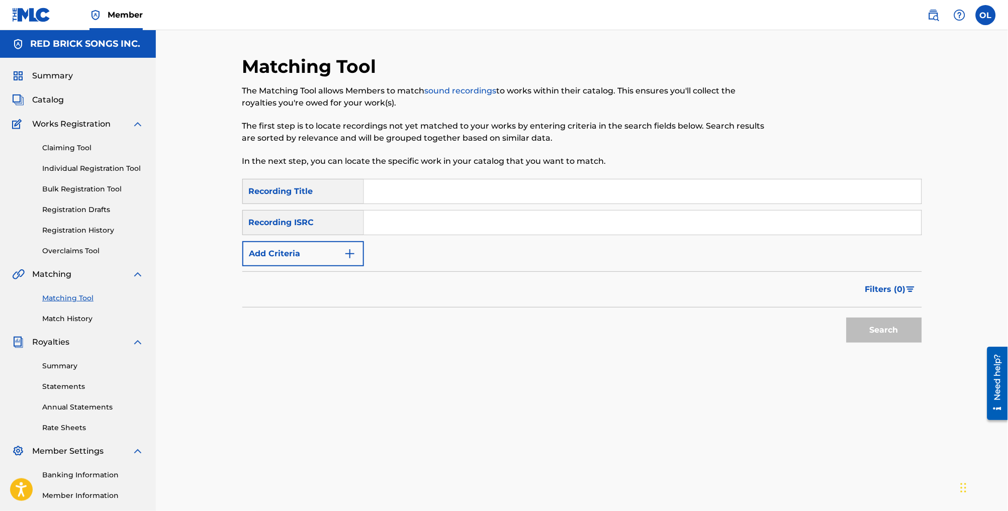
click at [283, 261] on button "Add Criteria" at bounding box center [303, 253] width 122 height 25
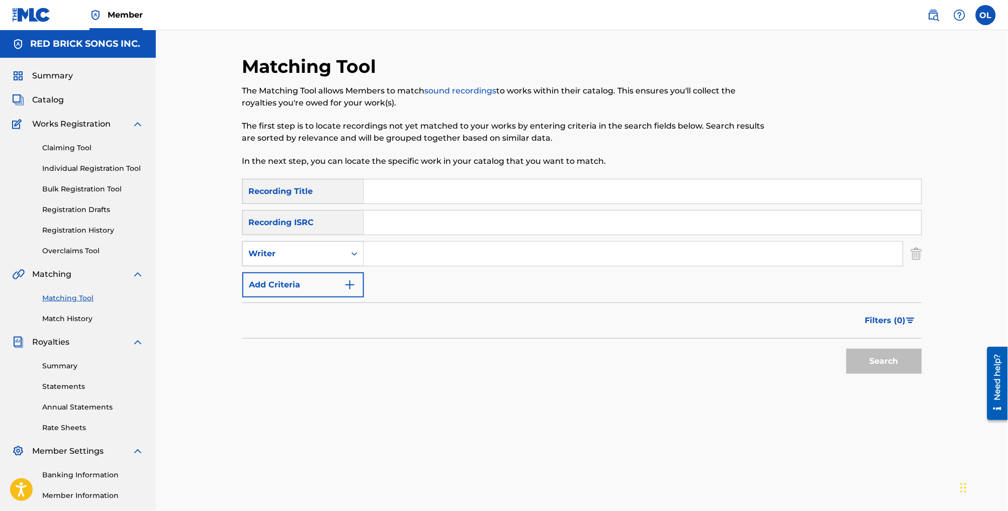
click at [283, 260] on div "Writer" at bounding box center [294, 254] width 90 height 12
click at [280, 290] on div "Recording Artist" at bounding box center [303, 278] width 121 height 25
click at [409, 266] on input "Search Form" at bounding box center [633, 254] width 539 height 24
type input "seekonk"
click at [906, 374] on button "Search" at bounding box center [883, 361] width 75 height 25
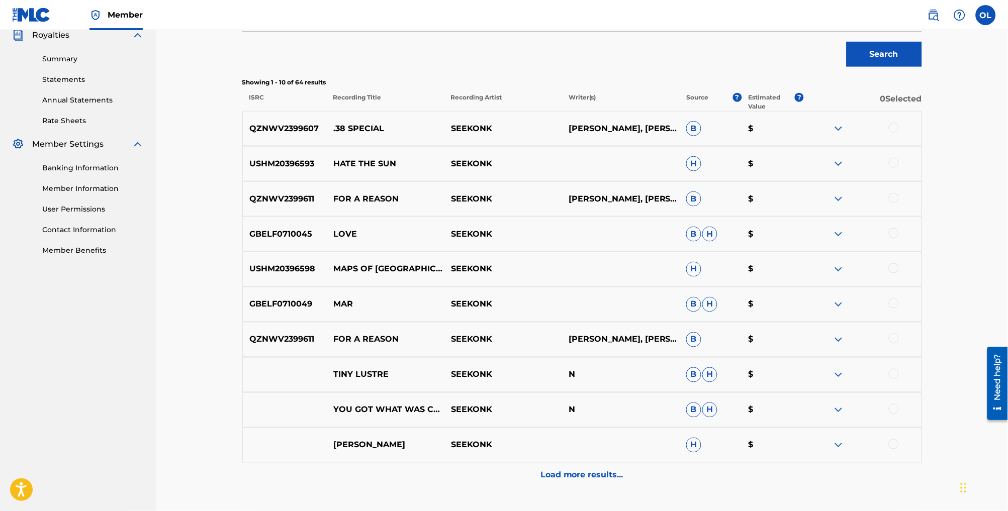
scroll to position [329, 1]
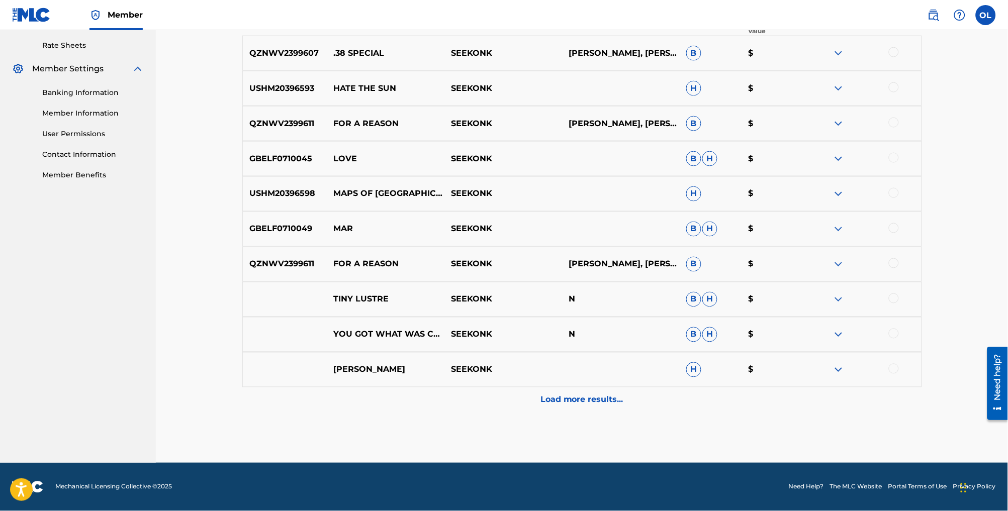
click at [605, 406] on p "Load more results..." at bounding box center [581, 400] width 83 height 12
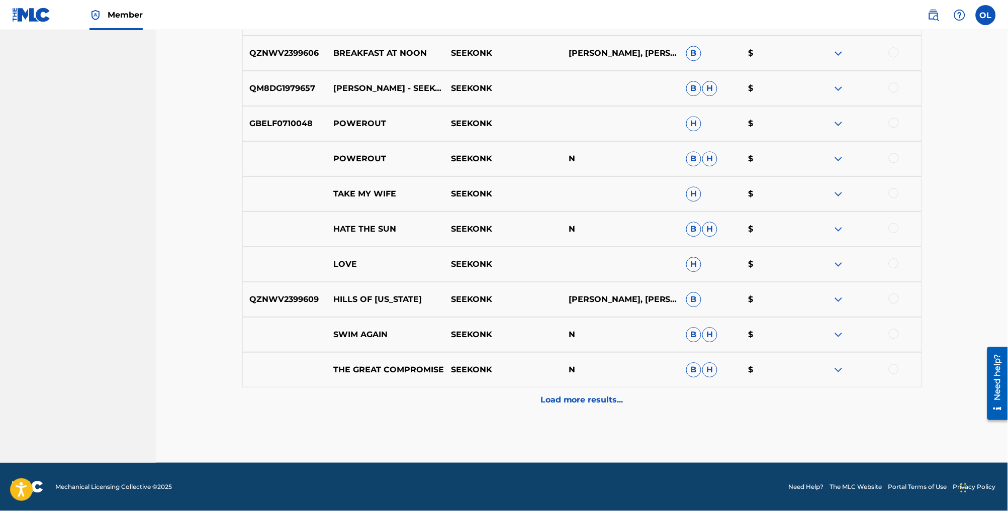
scroll to position [799, 0]
click at [523, 389] on div "Load more results..." at bounding box center [582, 400] width 680 height 25
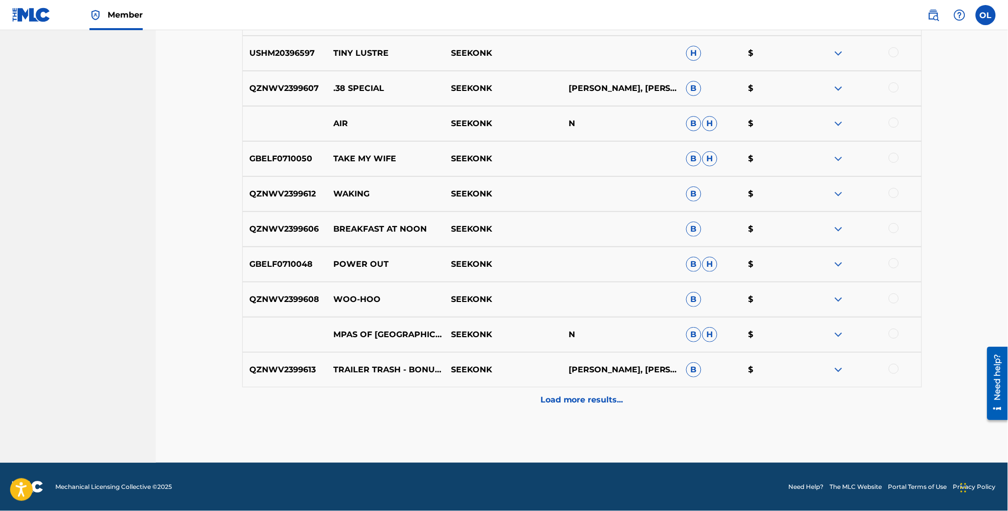
scroll to position [1171, 0]
